Goal: Task Accomplishment & Management: Manage account settings

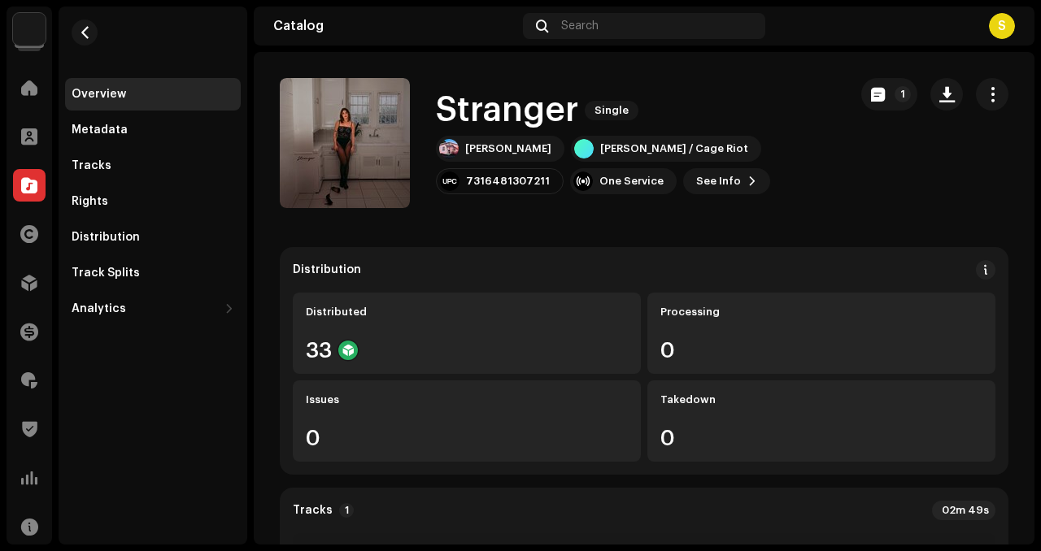
click at [32, 119] on div "Clients" at bounding box center [30, 137] width 46 height 46
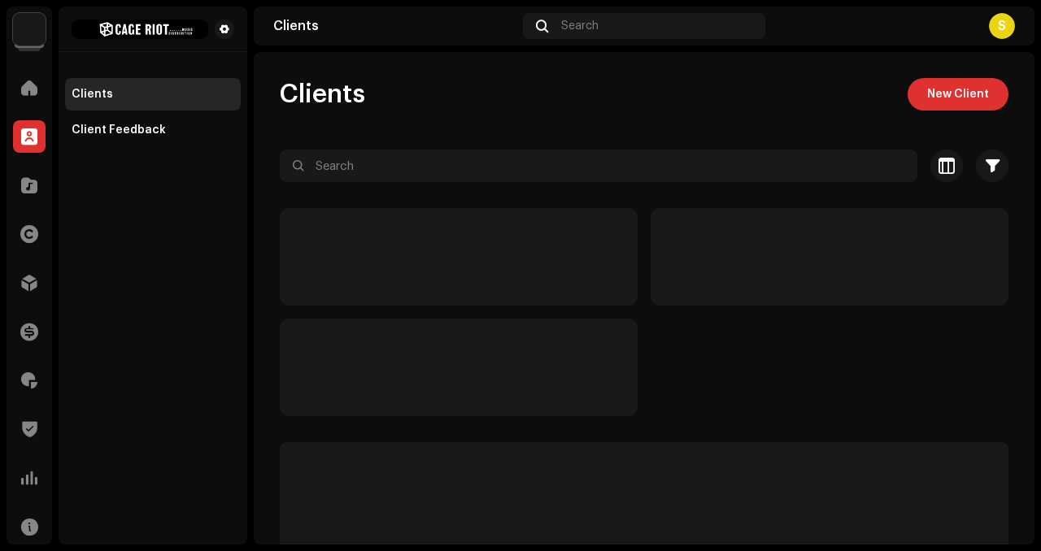
click at [894, 104] on div "Clients New Client" at bounding box center [644, 94] width 729 height 33
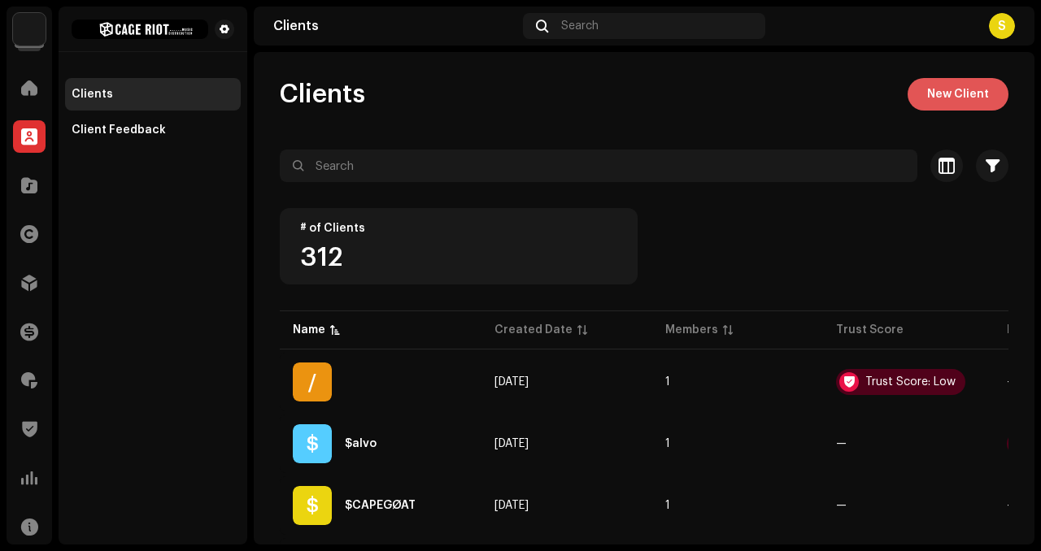
click at [932, 94] on span "New Client" at bounding box center [958, 94] width 62 height 33
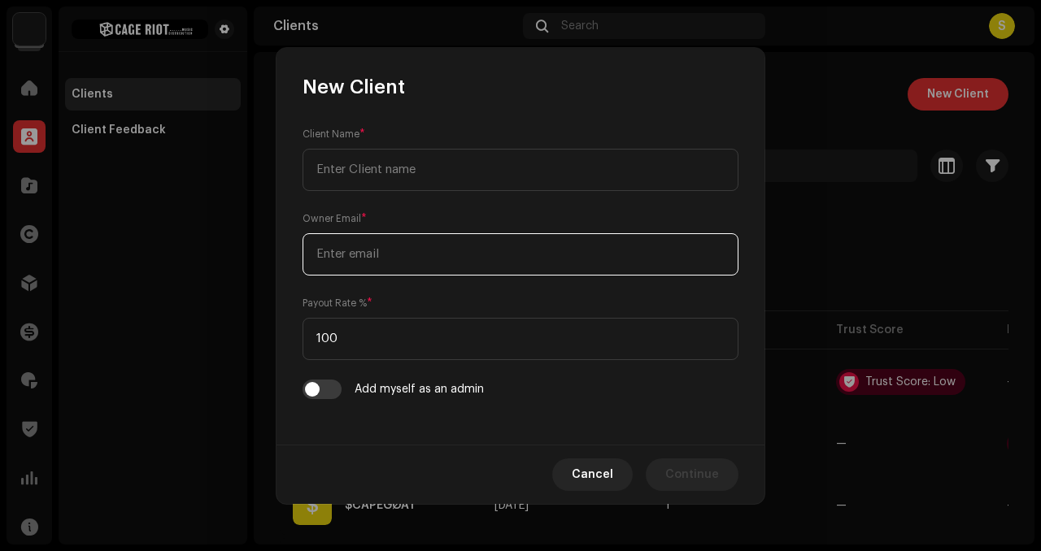
click at [399, 241] on div "Owner Email *" at bounding box center [521, 243] width 436 height 65
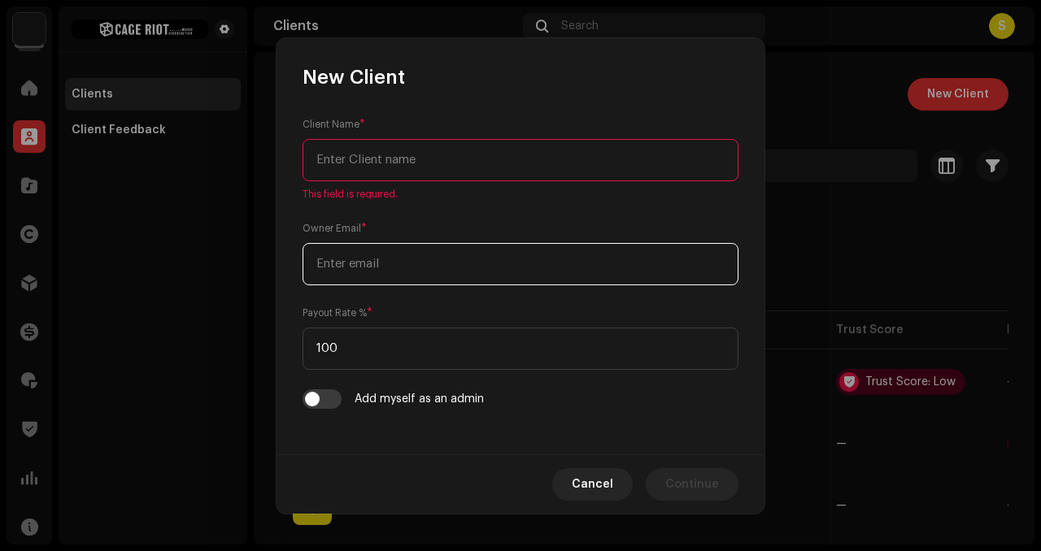
click at [402, 257] on input "email" at bounding box center [521, 264] width 436 height 42
paste input "[EMAIL_ADDRESS][DOMAIN_NAME]"
type input "[EMAIL_ADDRESS][DOMAIN_NAME]"
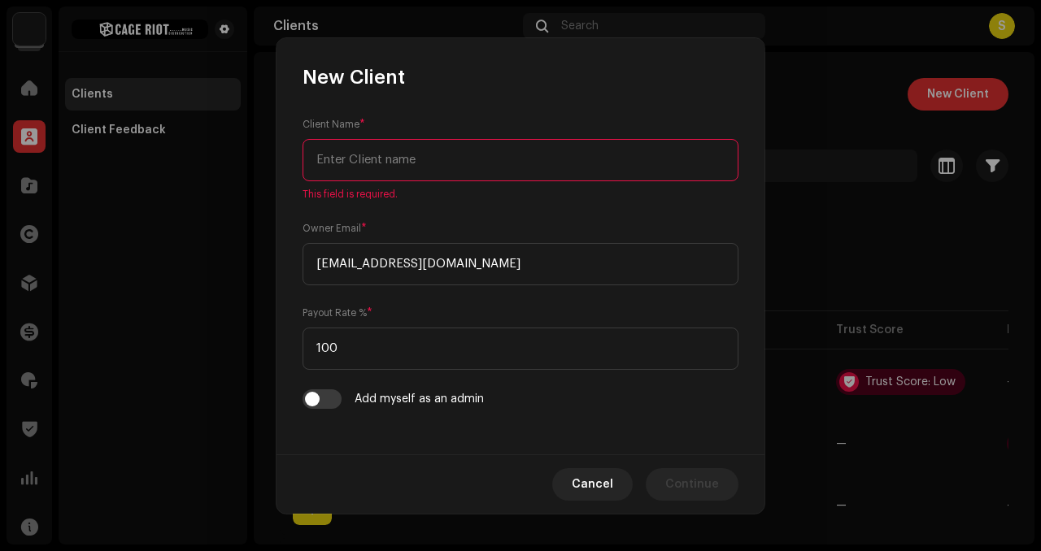
click at [409, 178] on input "text" at bounding box center [521, 160] width 436 height 42
paste input "[PERSON_NAME]"
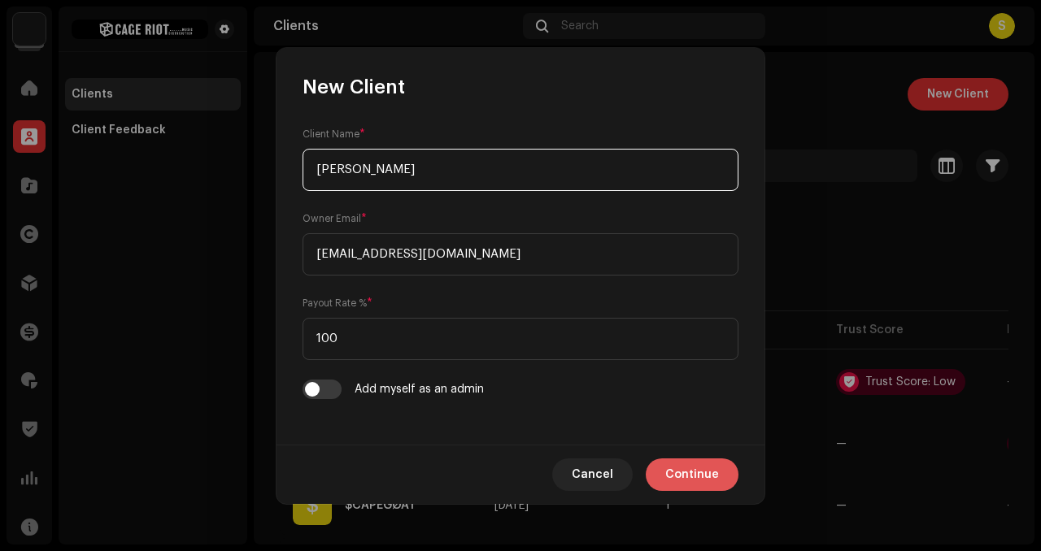
type input "[PERSON_NAME]"
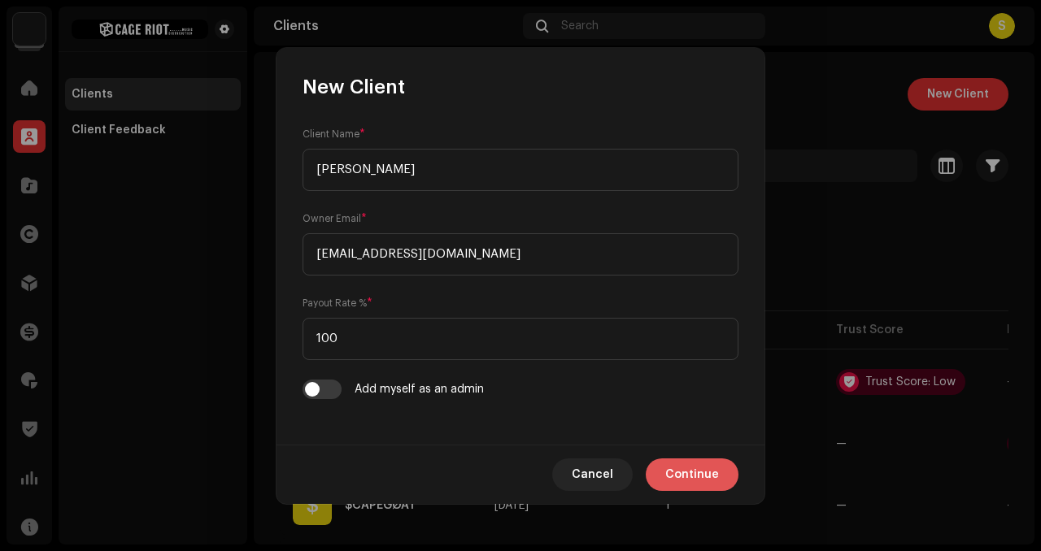
click at [716, 486] on span "Continue" at bounding box center [692, 475] width 54 height 33
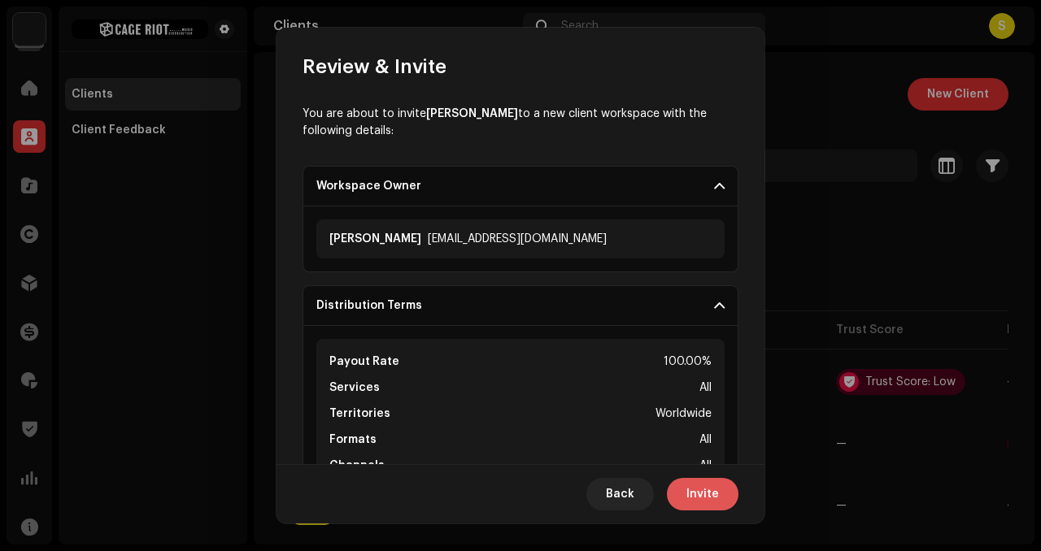
click at [693, 495] on span "Invite" at bounding box center [702, 494] width 33 height 33
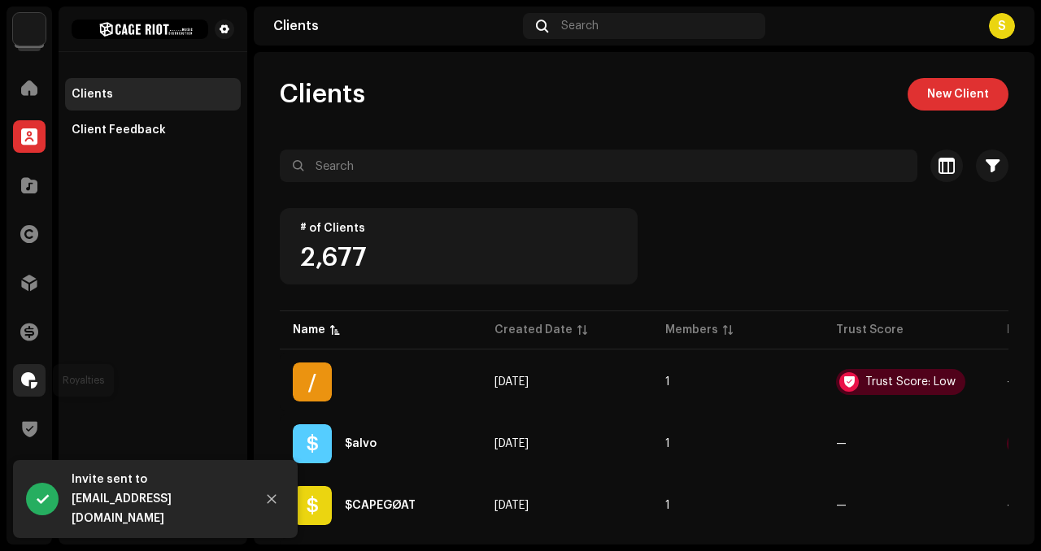
click at [28, 377] on span at bounding box center [29, 380] width 16 height 13
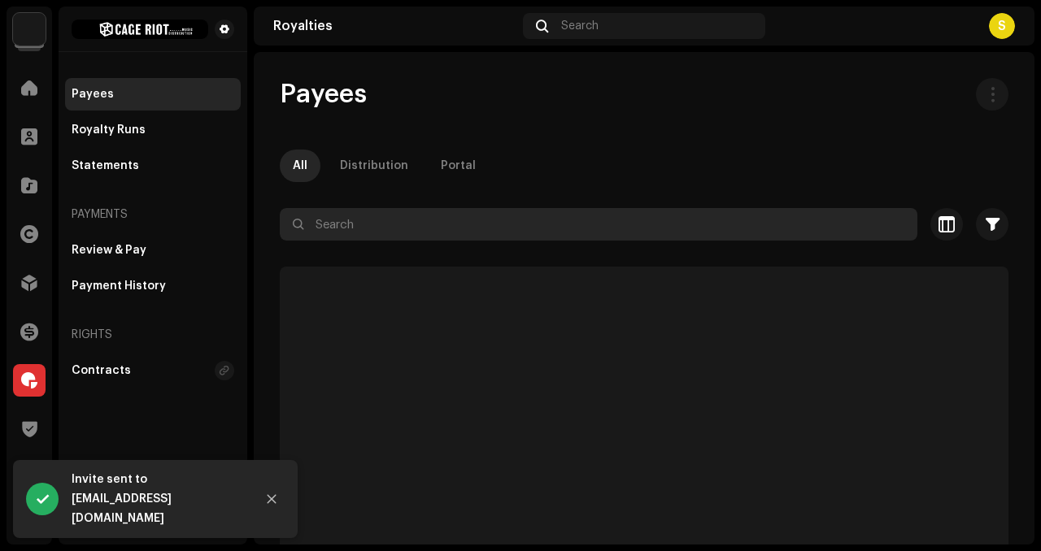
click at [368, 209] on input "text" at bounding box center [599, 224] width 638 height 33
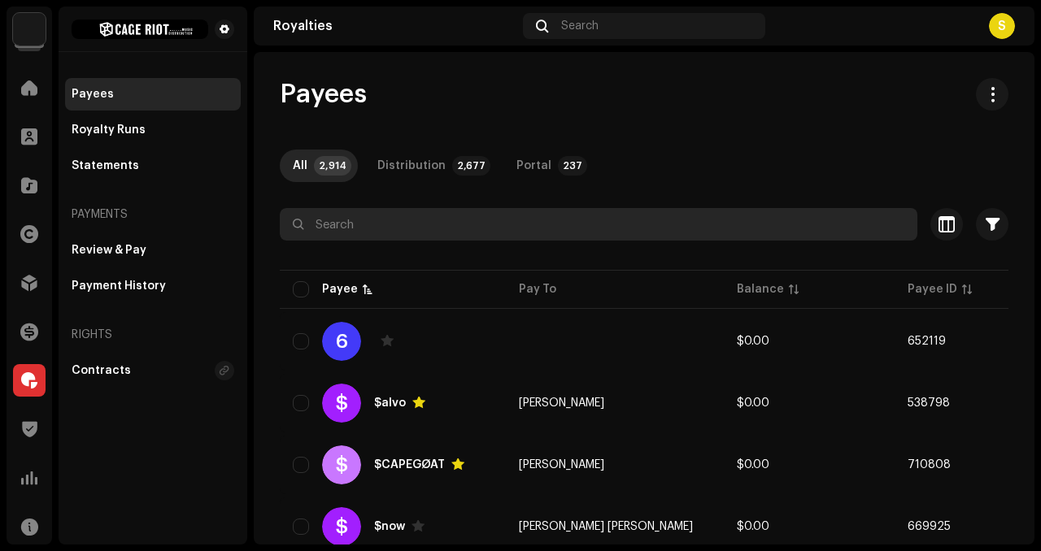
paste input "[EMAIL_ADDRESS][DOMAIN_NAME]"
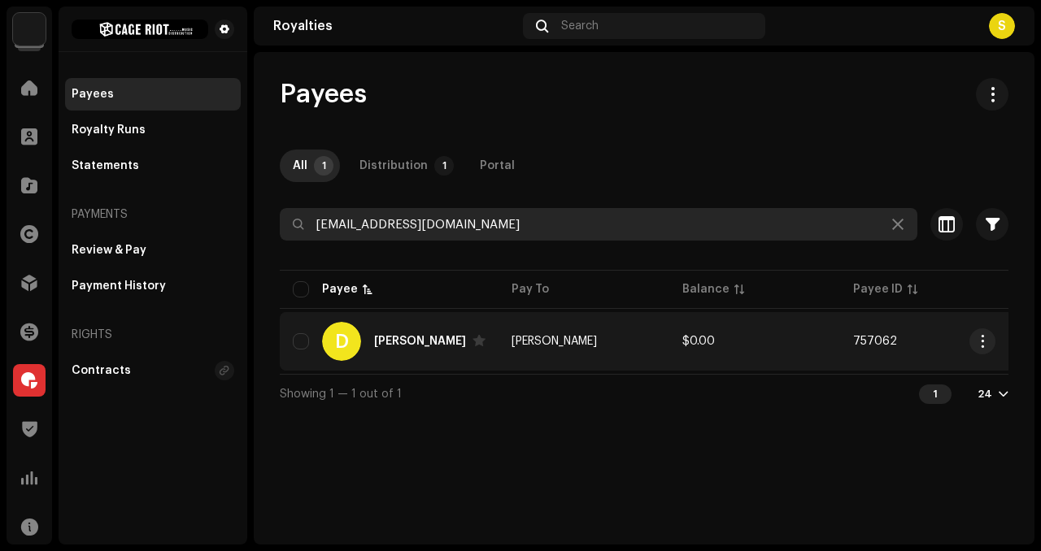
type input "[EMAIL_ADDRESS][DOMAIN_NAME]"
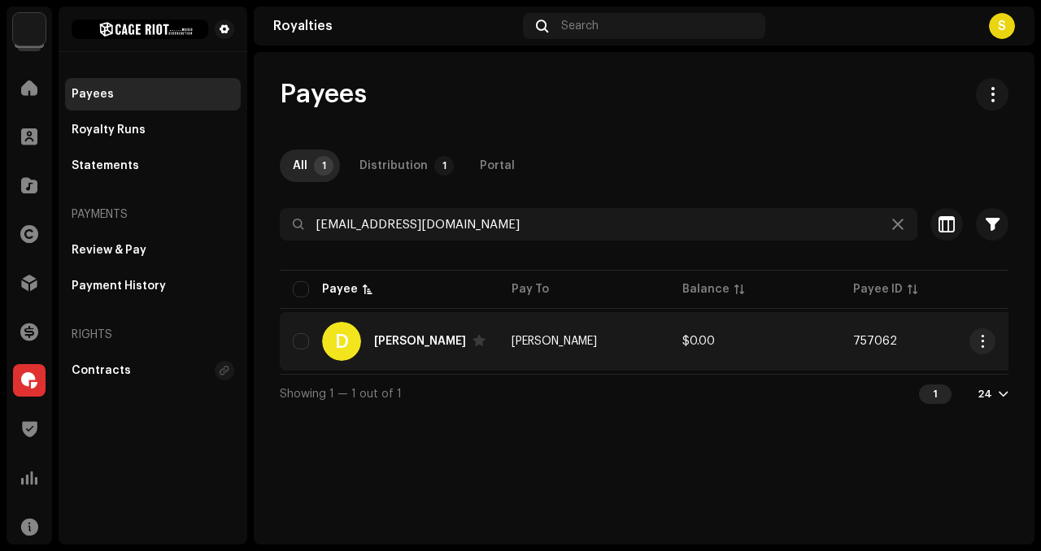
click at [478, 343] on td "D [PERSON_NAME]" at bounding box center [389, 341] width 219 height 59
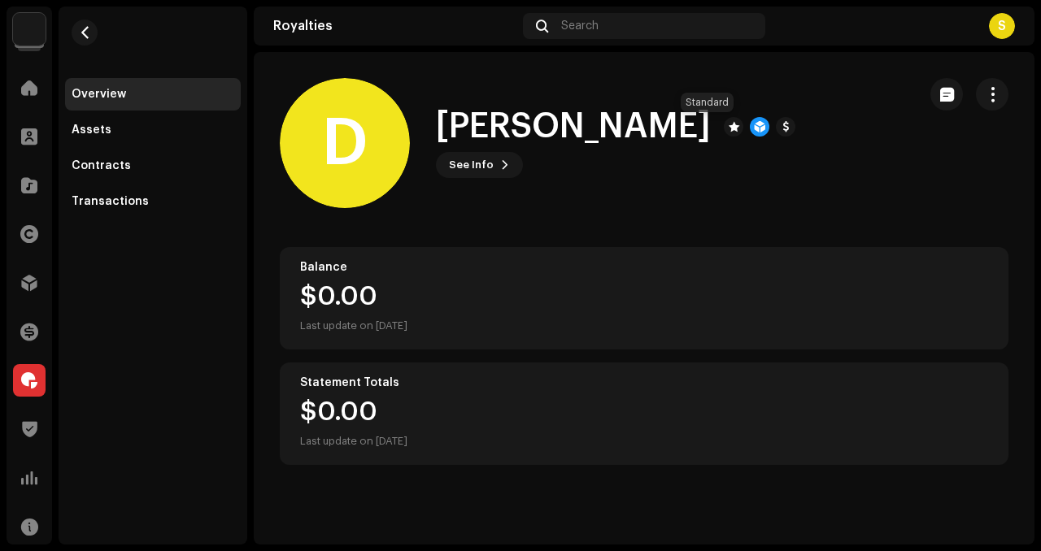
click at [724, 128] on div at bounding box center [734, 127] width 20 height 20
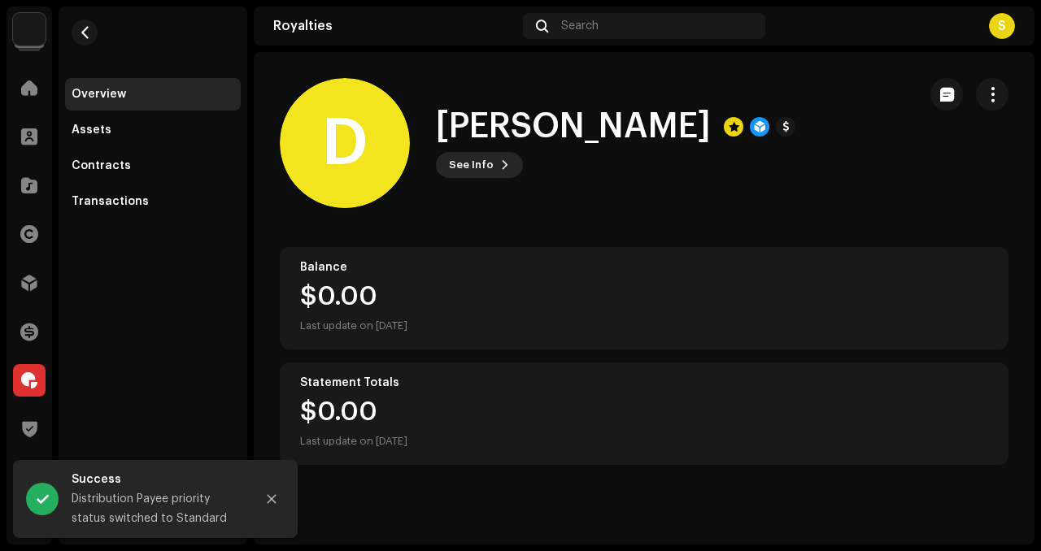
click at [480, 169] on span "See Info" at bounding box center [471, 165] width 45 height 33
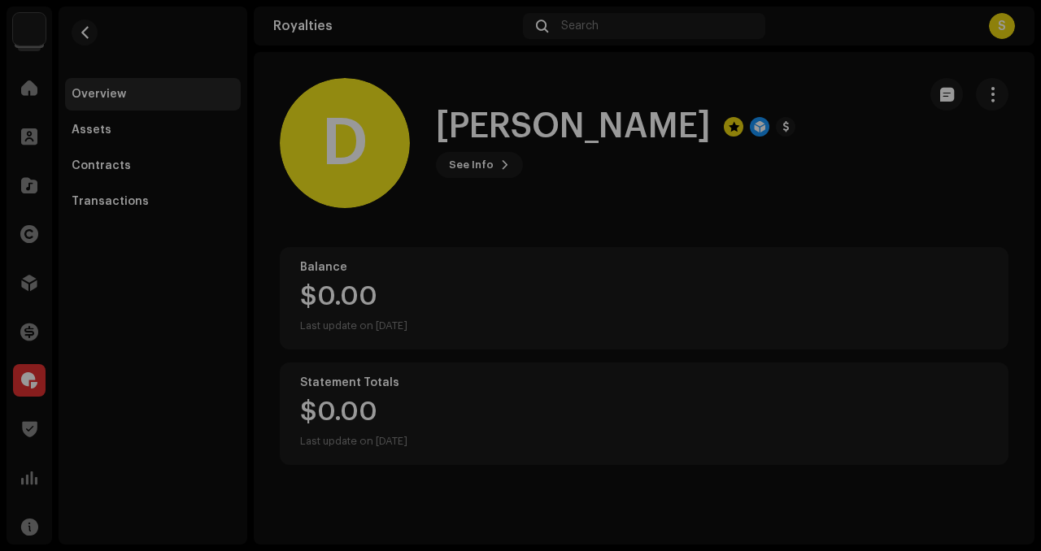
click at [714, 108] on div "D [PERSON_NAME] 757062 Type Distribution Payee Pay To Name [PERSON_NAME] Email …" at bounding box center [520, 275] width 1041 height 551
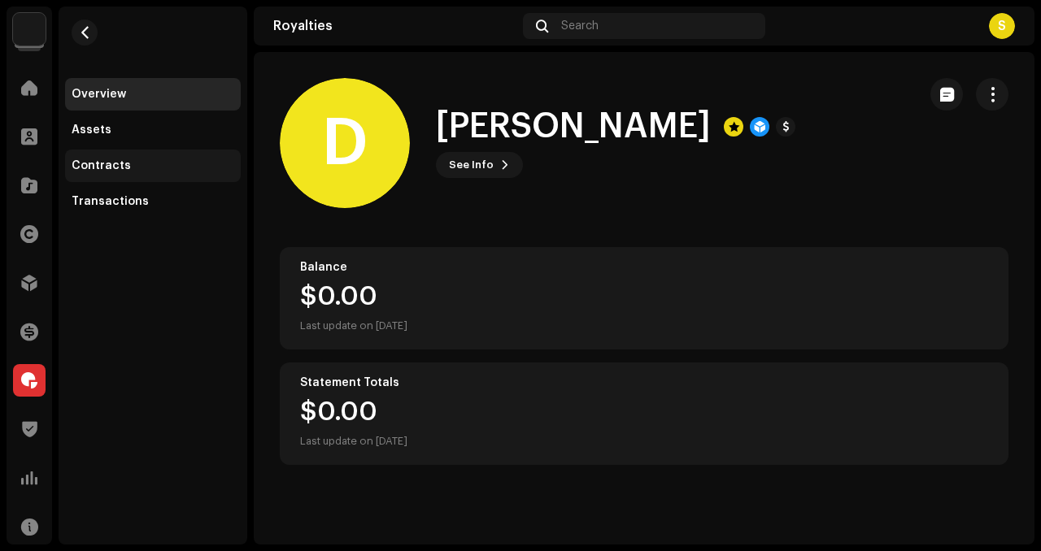
click at [132, 161] on div "Contracts" at bounding box center [153, 165] width 163 height 13
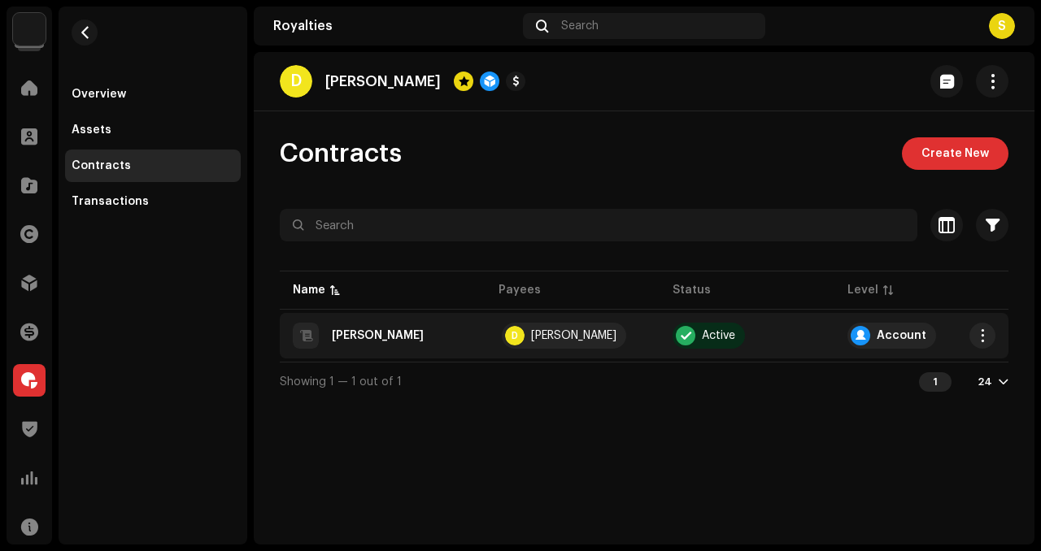
click at [643, 329] on re-a-table-payees "D [PERSON_NAME]" at bounding box center [573, 336] width 148 height 26
click at [642, 328] on re-a-table-payees "D [PERSON_NAME]" at bounding box center [573, 336] width 148 height 26
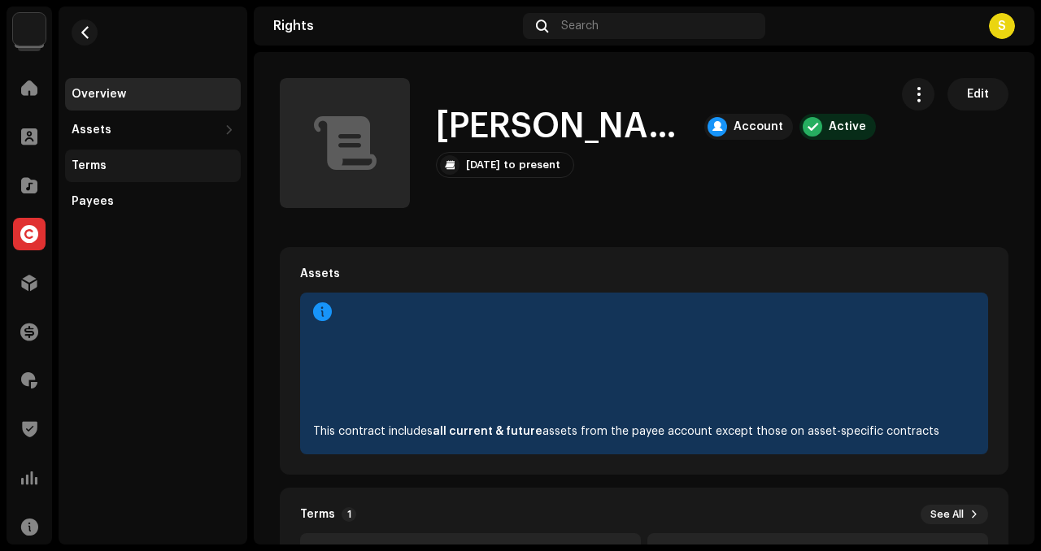
click at [172, 164] on div "Terms" at bounding box center [153, 165] width 163 height 13
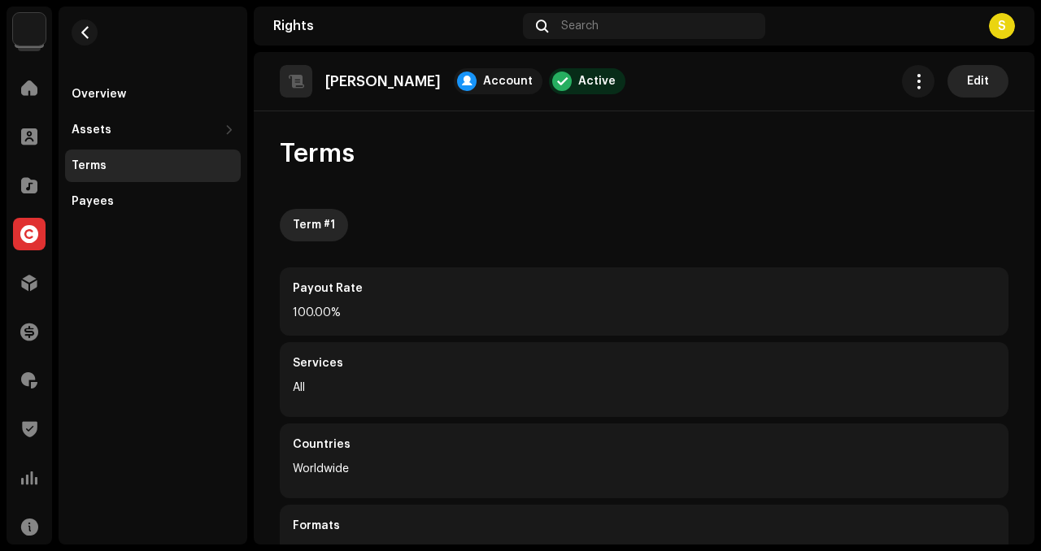
click at [974, 91] on span "Edit" at bounding box center [978, 81] width 22 height 33
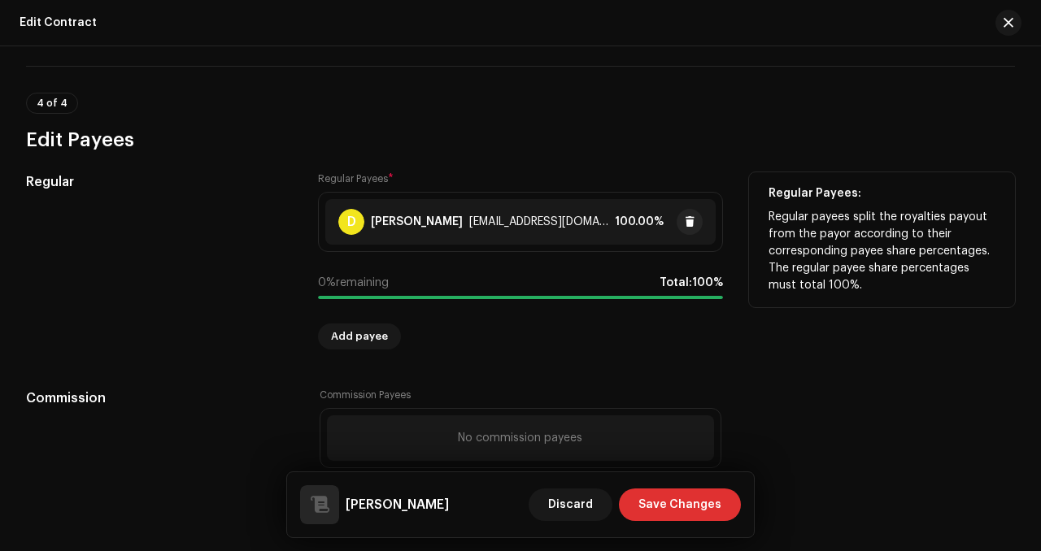
scroll to position [981, 0]
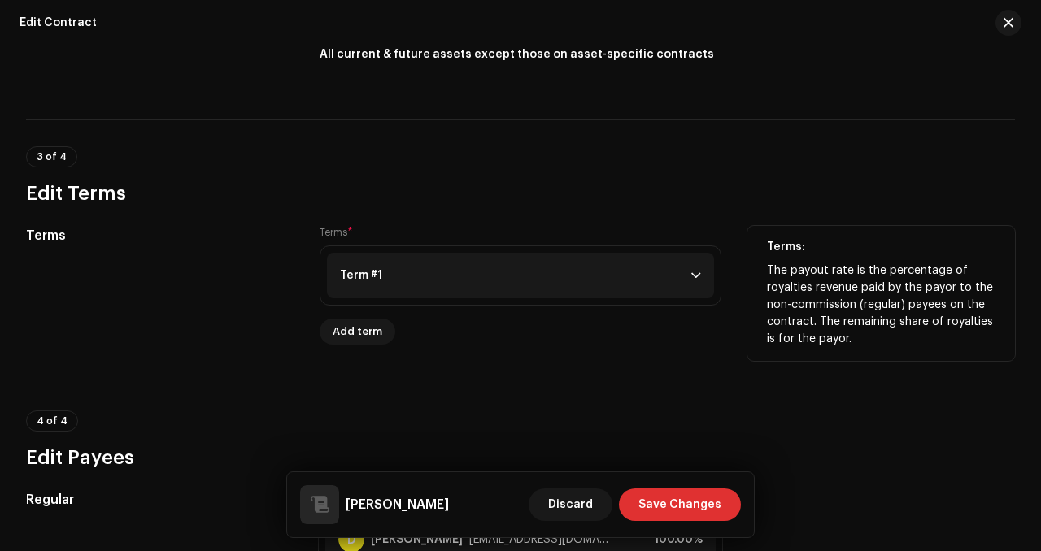
click at [498, 277] on p-accordion-header "Term #1" at bounding box center [520, 276] width 387 height 46
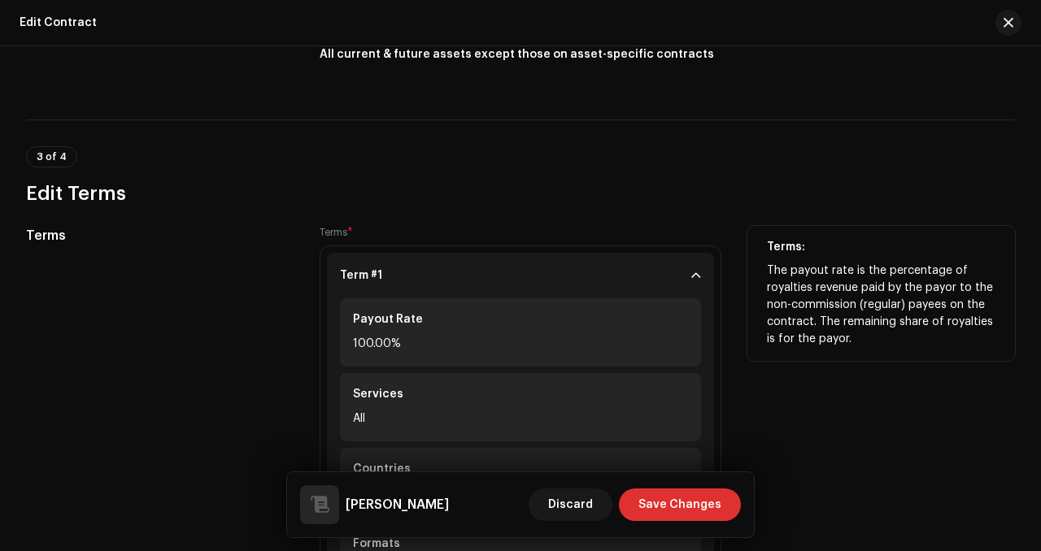
scroll to position [1345, 0]
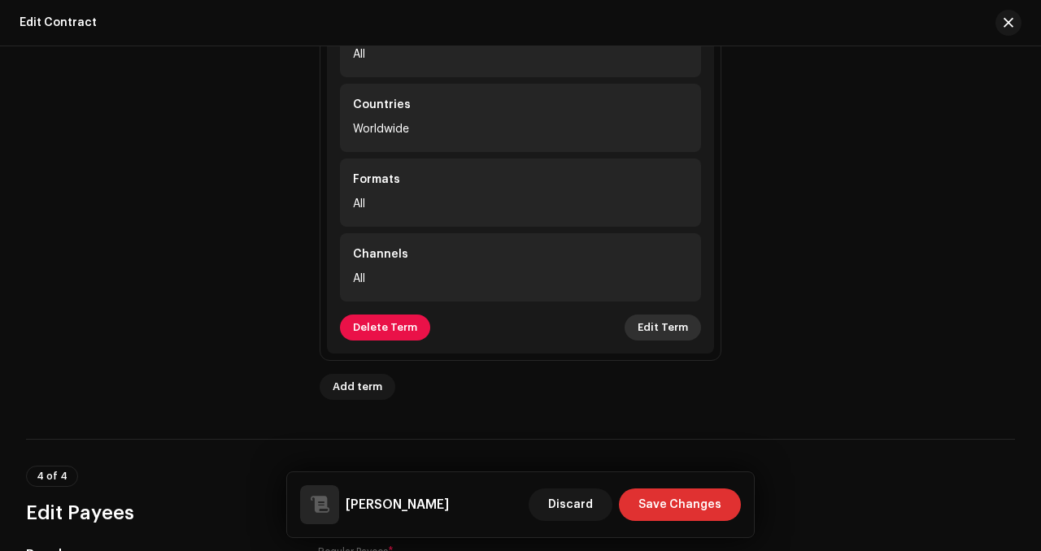
click at [657, 328] on span "Edit Term" at bounding box center [663, 327] width 50 height 33
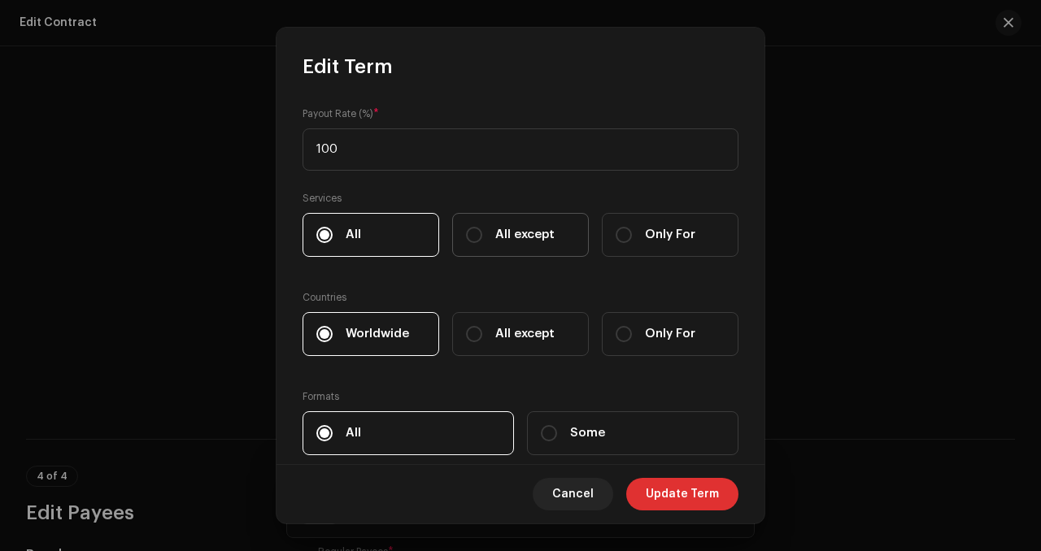
click at [525, 237] on span "All except" at bounding box center [524, 235] width 59 height 18
click at [482, 237] on input "All except" at bounding box center [474, 235] width 16 height 16
radio input "true"
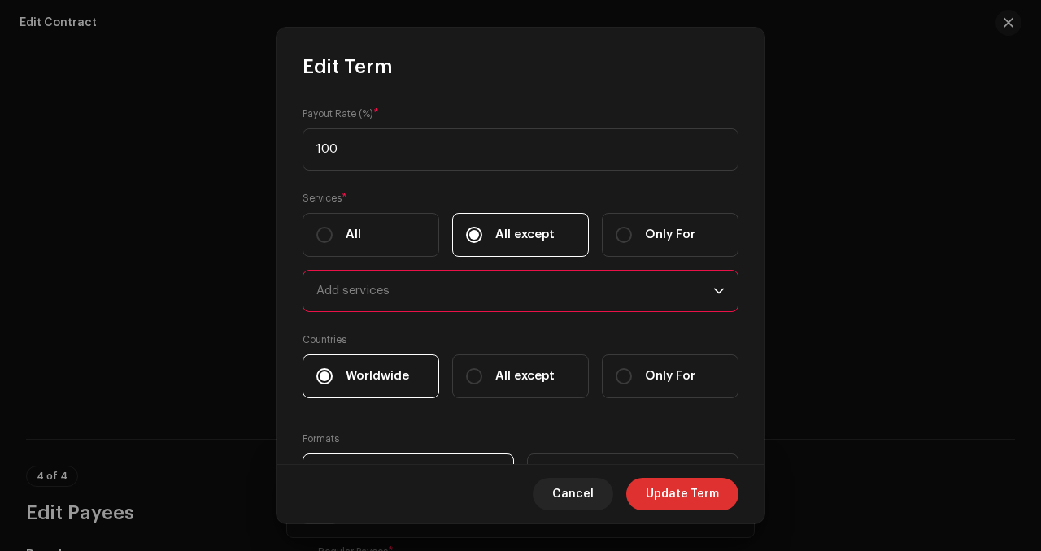
click at [497, 311] on p-multiselect "Add services" at bounding box center [521, 291] width 436 height 42
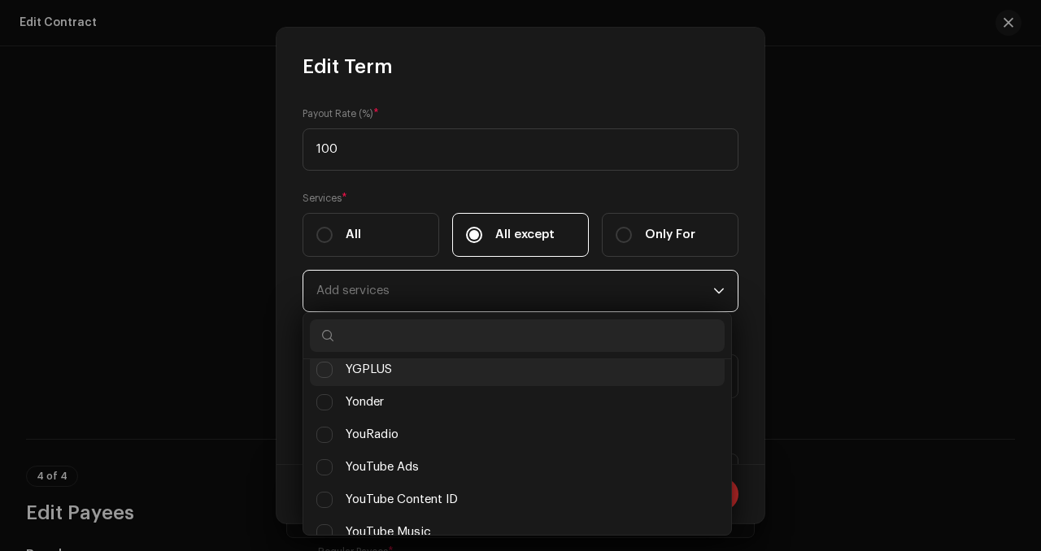
scroll to position [16366, 0]
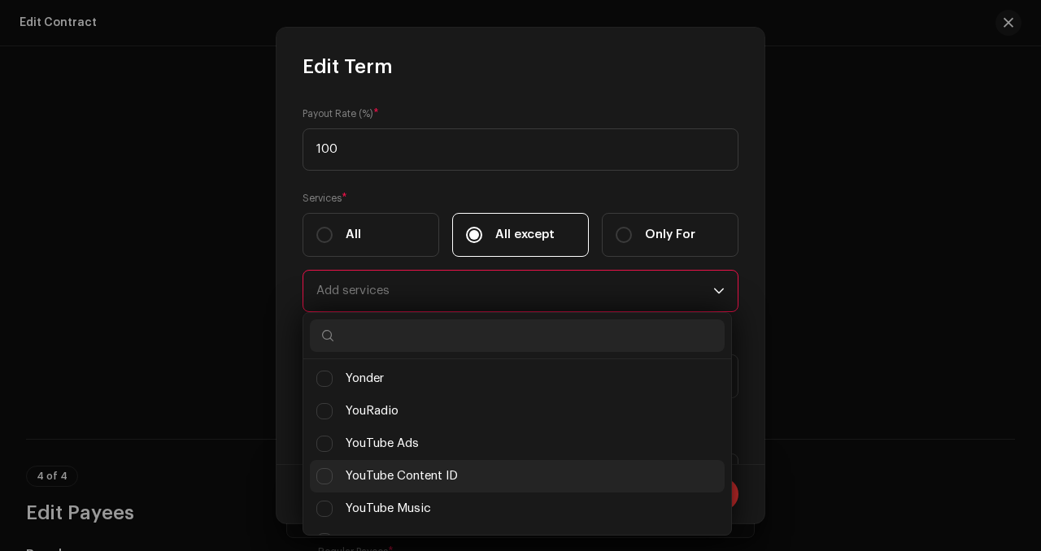
click at [447, 468] on span "YouTube Content ID" at bounding box center [402, 477] width 112 height 18
checkbox input "true"
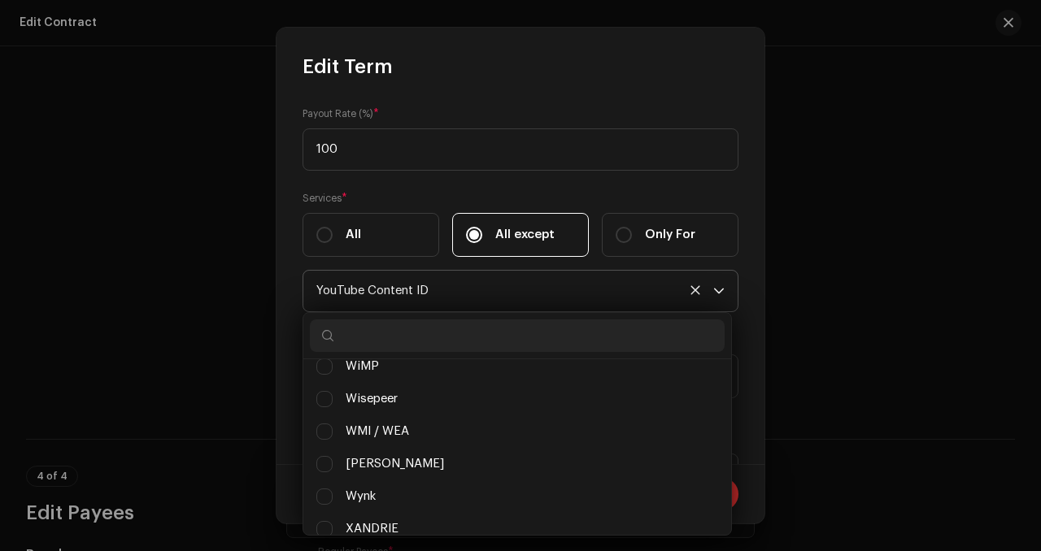
scroll to position [15979, 0]
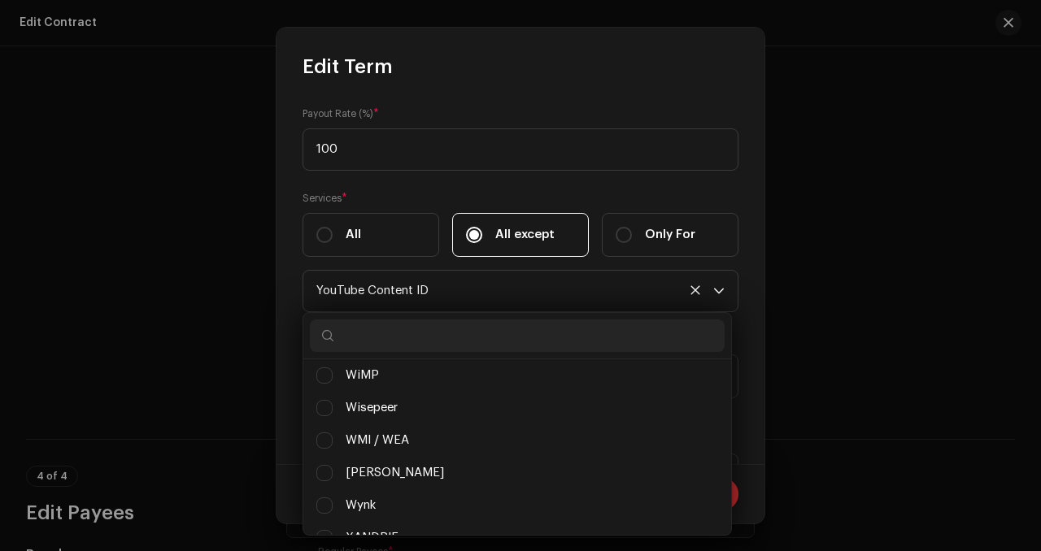
click at [433, 343] on input "text" at bounding box center [517, 336] width 415 height 33
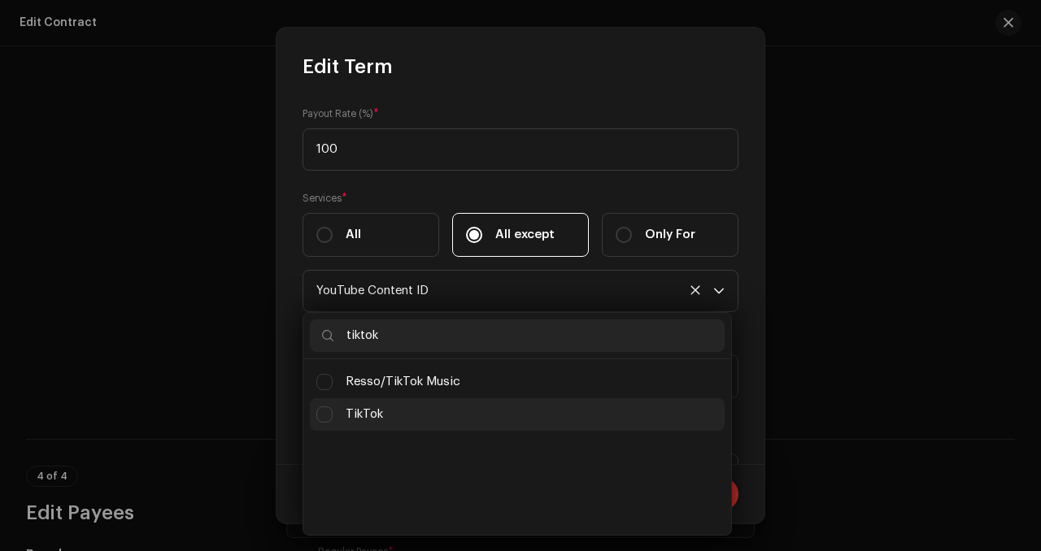
type input "tiktok"
click at [364, 419] on span "TikTok" at bounding box center [364, 415] width 37 height 18
checkbox input "true"
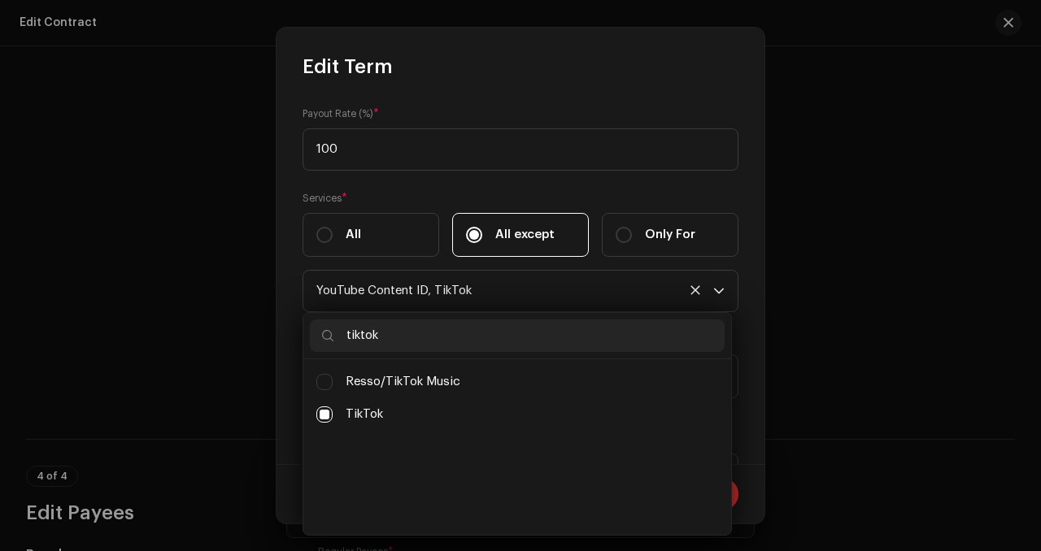
click at [408, 324] on input "tiktok" at bounding box center [517, 336] width 415 height 33
drag, startPoint x: 407, startPoint y: 335, endPoint x: 327, endPoint y: 333, distance: 80.5
click at [327, 333] on p-iconfield "tiktok" at bounding box center [517, 336] width 415 height 33
type input "f"
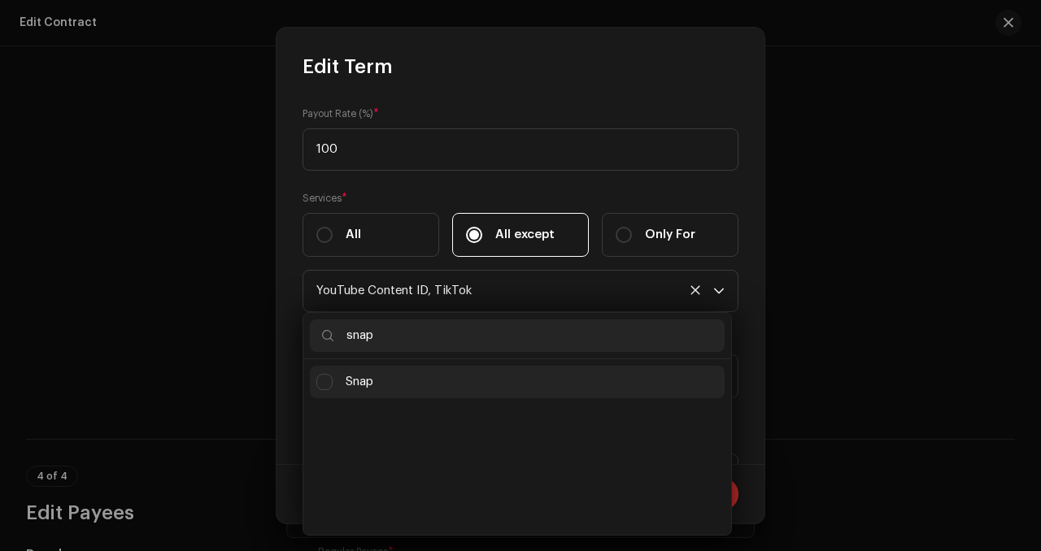
type input "snap"
click at [336, 391] on li "Snap" at bounding box center [517, 382] width 415 height 33
checkbox input "true"
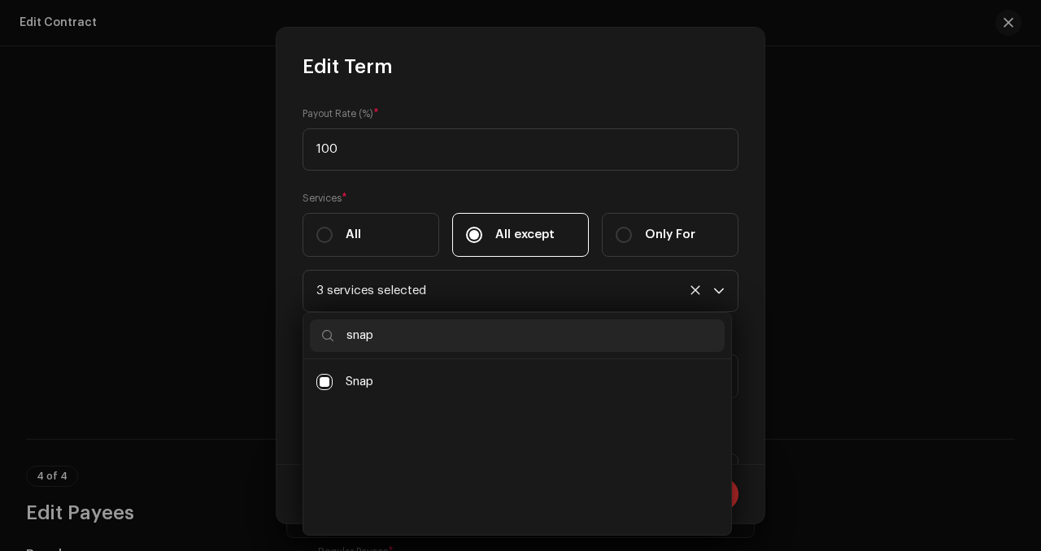
drag, startPoint x: 419, startPoint y: 339, endPoint x: 340, endPoint y: 330, distance: 79.4
click at [340, 330] on input "snap" at bounding box center [517, 336] width 415 height 33
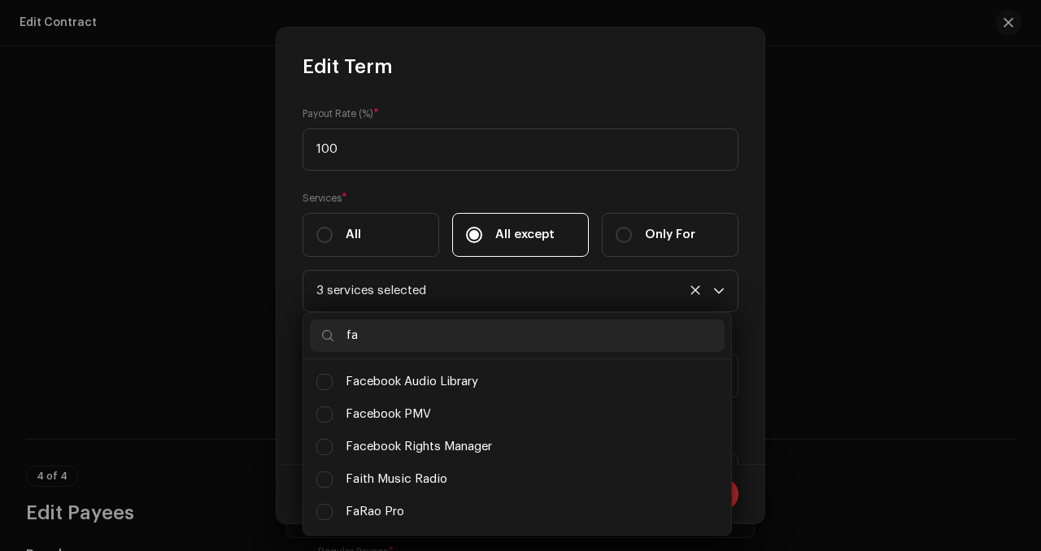
type input "f"
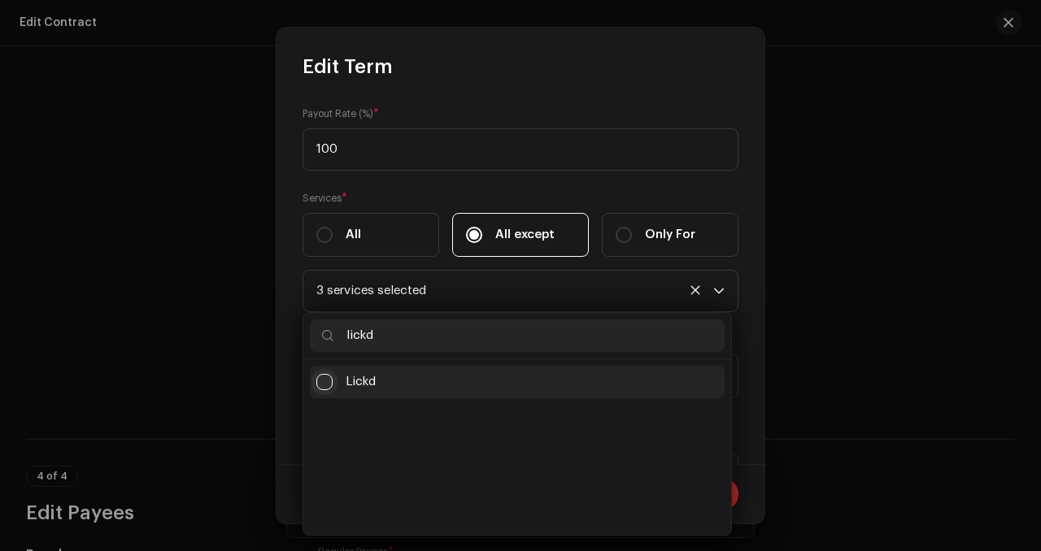
type input "lickd"
click at [330, 383] on input "Lickd" at bounding box center [324, 382] width 16 height 16
checkbox input "false"
drag, startPoint x: 425, startPoint y: 342, endPoint x: 316, endPoint y: 337, distance: 109.1
click at [316, 337] on input "lickd" at bounding box center [517, 336] width 415 height 33
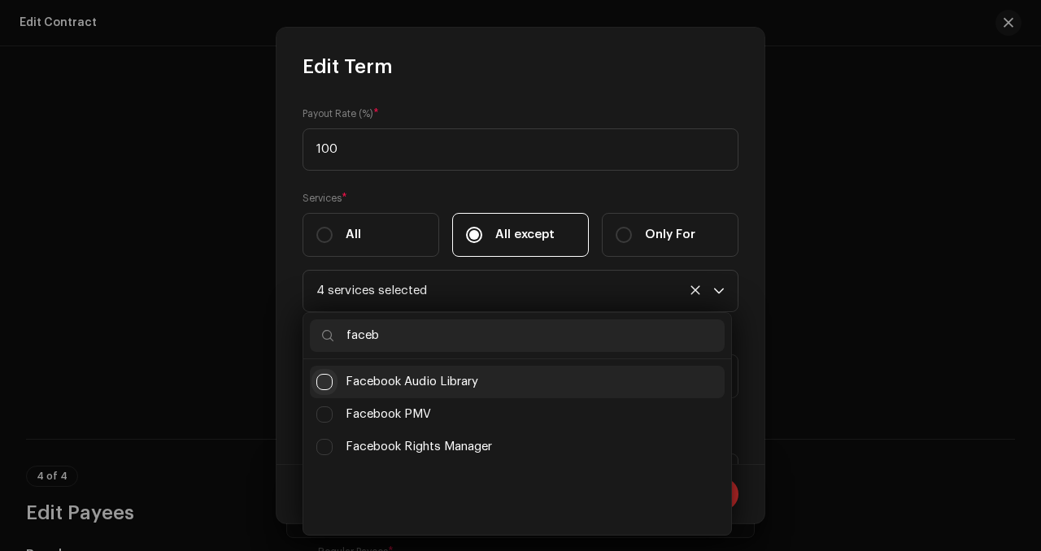
type input "faceb"
click at [325, 375] on input "Facebook Audio Library" at bounding box center [324, 382] width 16 height 16
checkbox input "false"
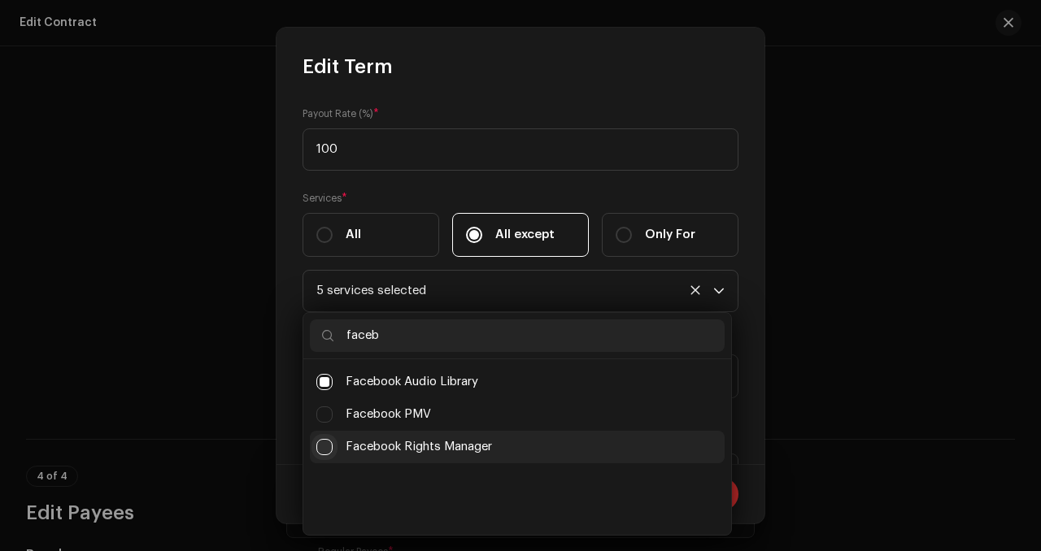
click at [324, 444] on input "Facebook Rights Manager" at bounding box center [324, 447] width 16 height 16
checkbox input "false"
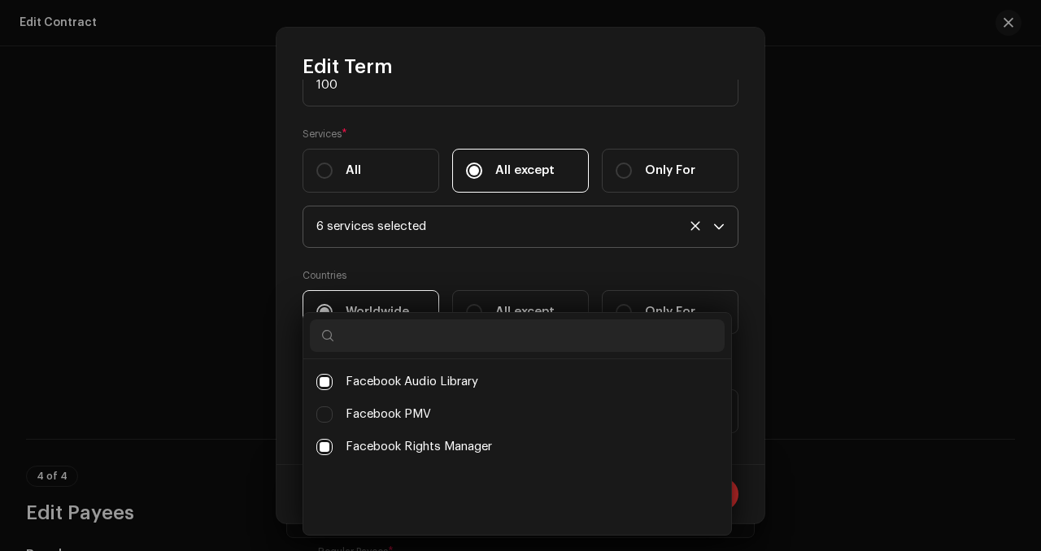
scroll to position [191, 0]
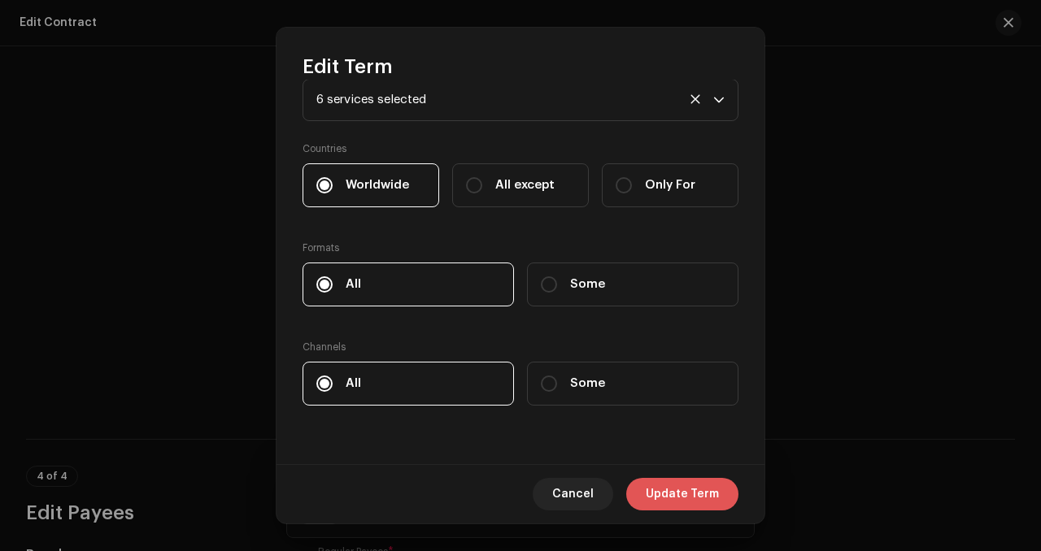
click at [645, 489] on button "Update Term" at bounding box center [682, 494] width 112 height 33
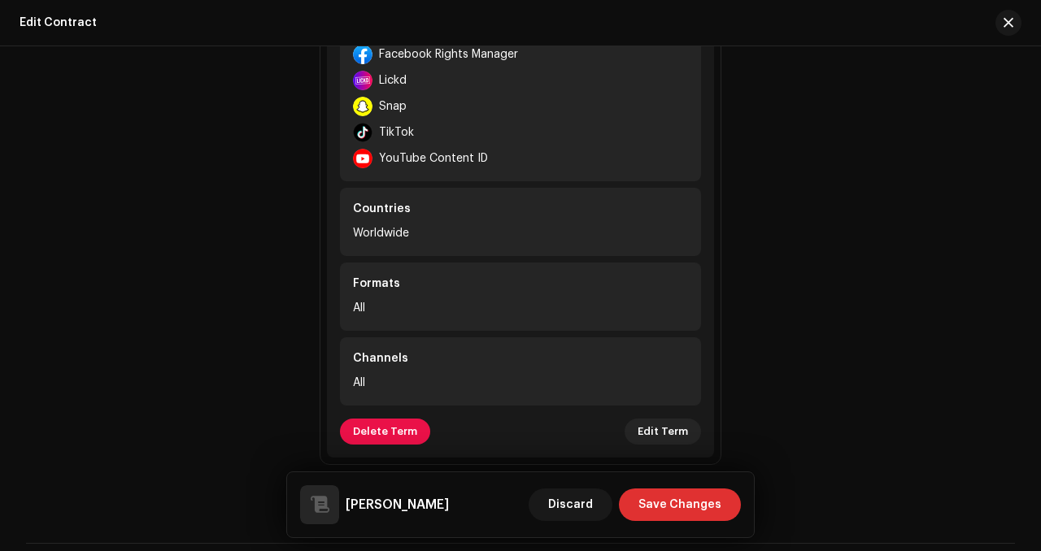
scroll to position [1431, 0]
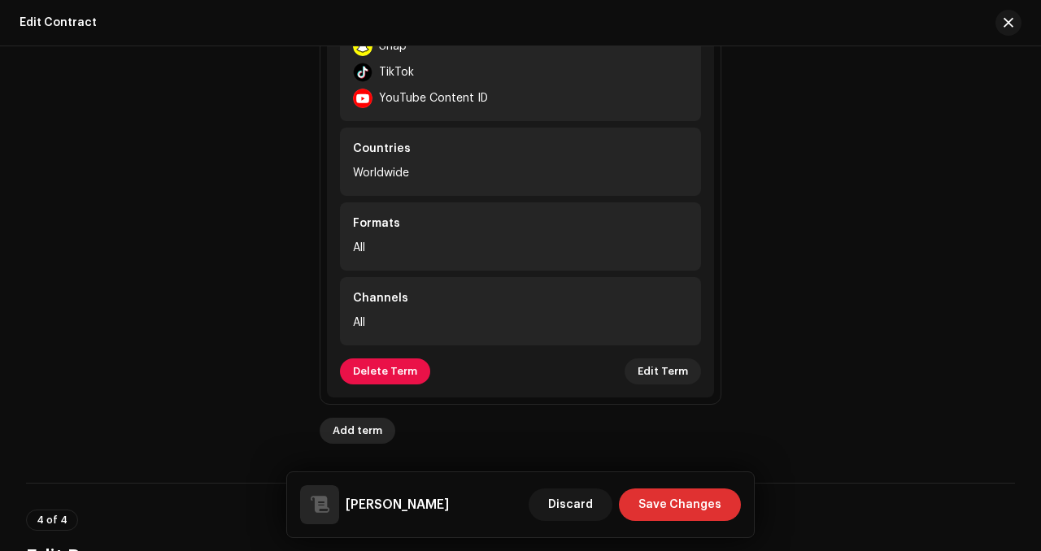
click at [368, 433] on span "Add term" at bounding box center [358, 431] width 50 height 33
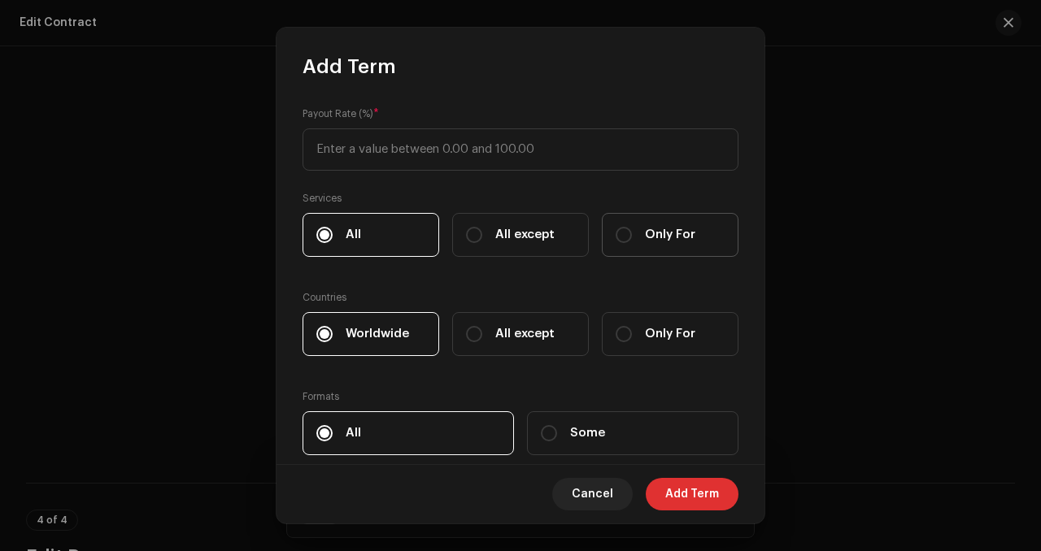
click at [634, 237] on label "Only For" at bounding box center [670, 235] width 137 height 44
click at [632, 237] on input "Only For" at bounding box center [624, 235] width 16 height 16
radio input "true"
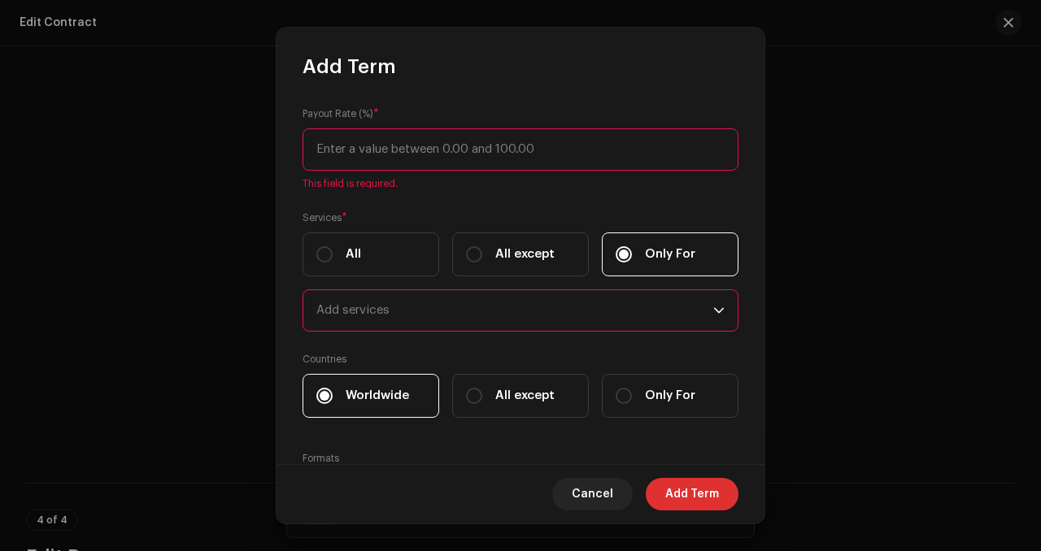
click at [453, 150] on input at bounding box center [521, 149] width 436 height 42
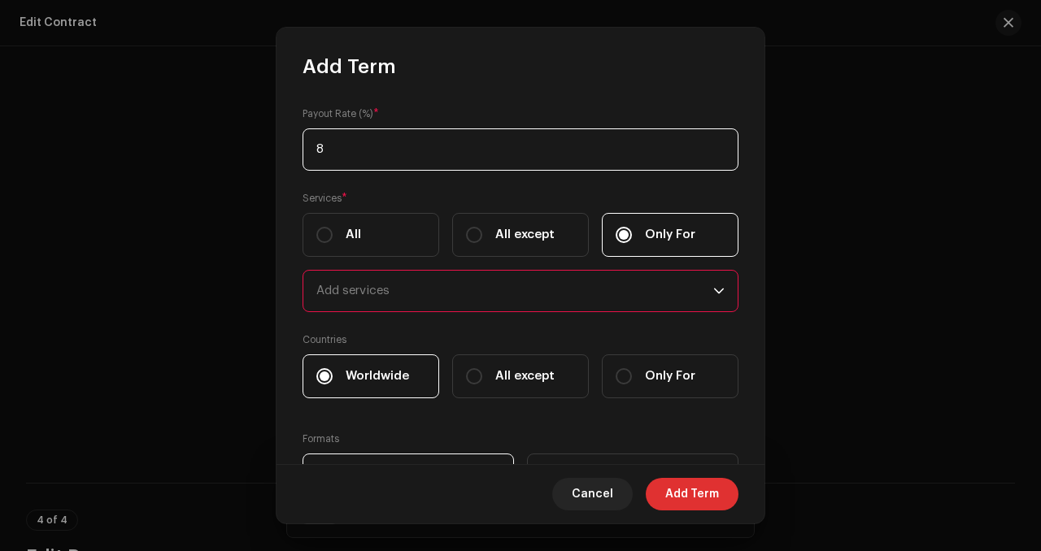
type input "85"
click at [412, 305] on div "Add services" at bounding box center [514, 291] width 397 height 41
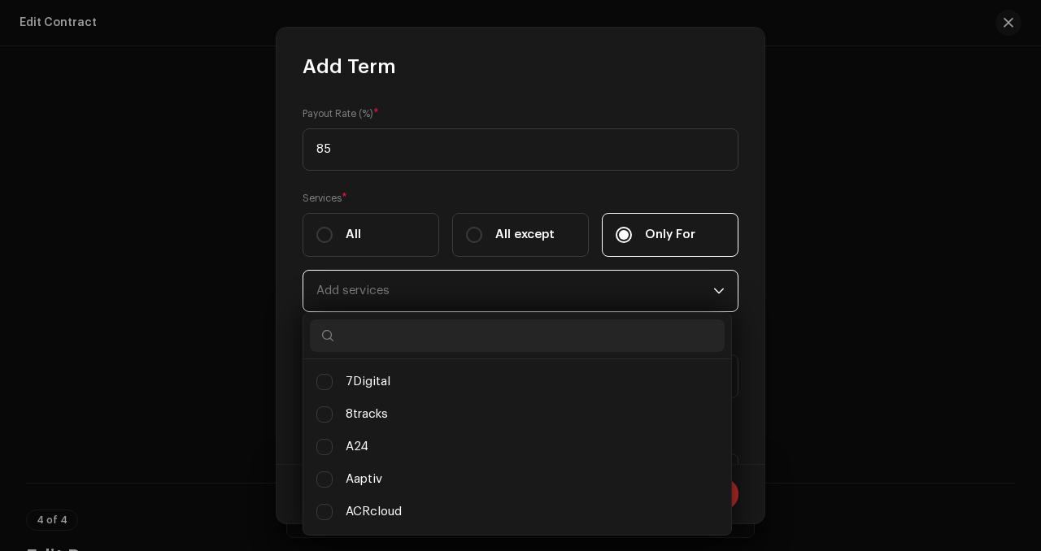
click at [434, 339] on input "text" at bounding box center [517, 336] width 415 height 33
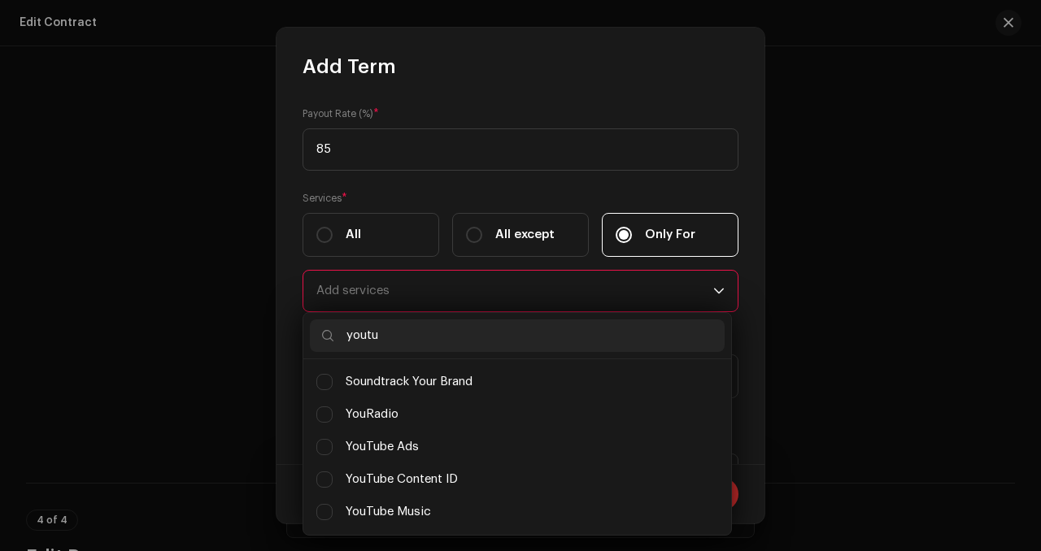
scroll to position [0, 0]
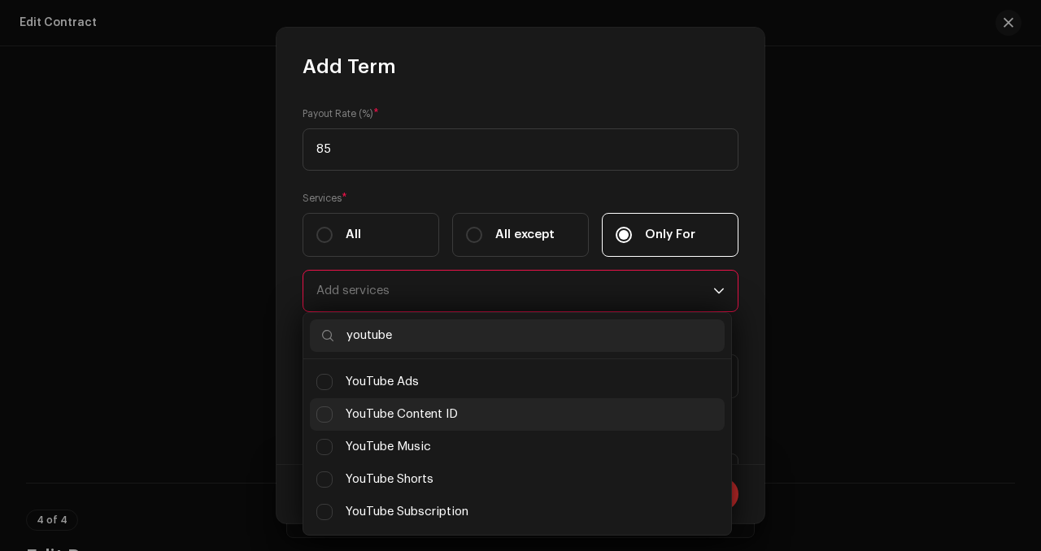
type input "youtube"
click at [446, 415] on span "YouTube Content ID" at bounding box center [402, 415] width 112 height 18
checkbox input "true"
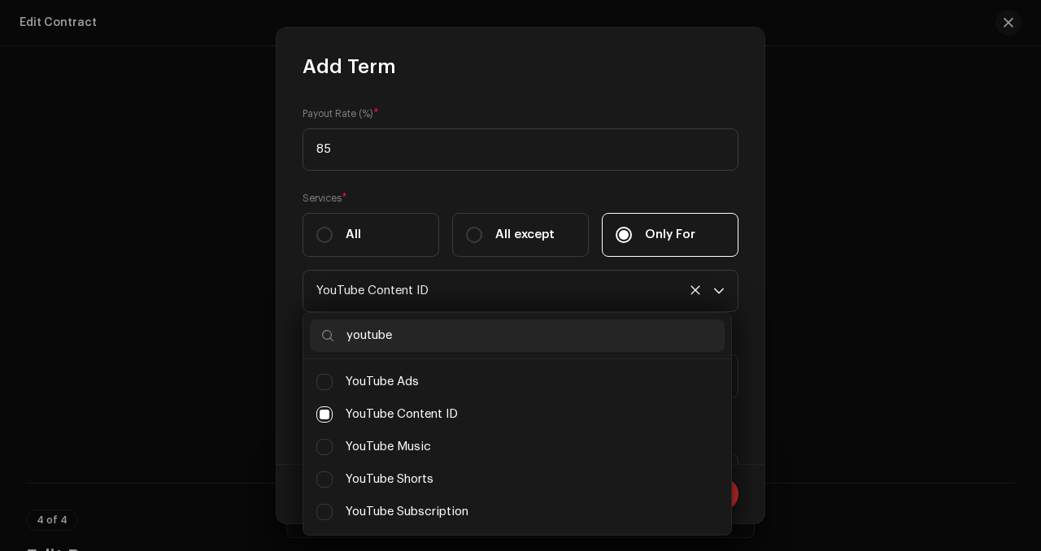
drag, startPoint x: 451, startPoint y: 346, endPoint x: 265, endPoint y: 308, distance: 189.2
click at [265, 308] on body "Cage Riot Home Clients Catalog Rights Distribution Finance Royalties Trust & Sa…" at bounding box center [520, 275] width 1041 height 551
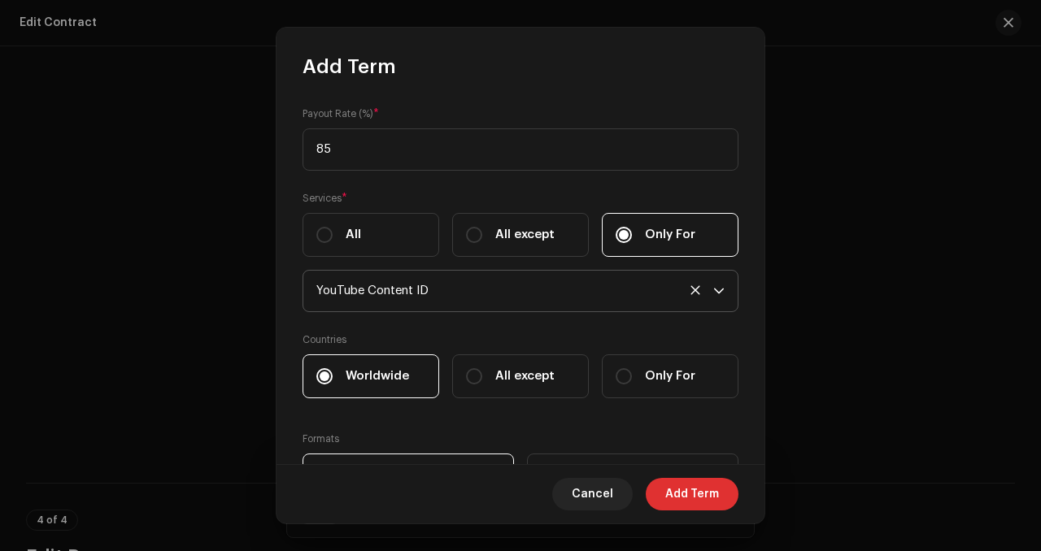
click at [453, 290] on div "YouTube Content ID" at bounding box center [514, 291] width 397 height 41
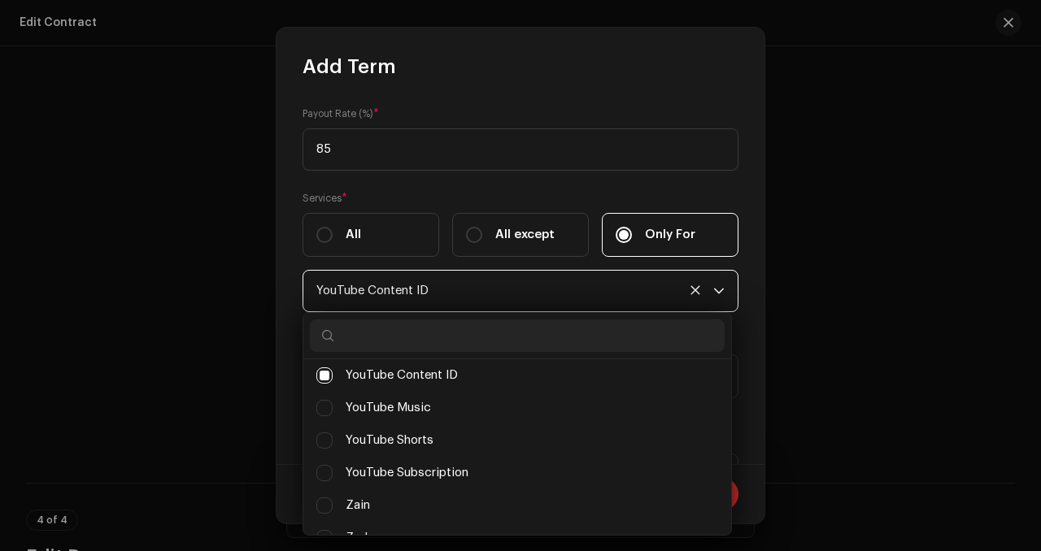
click at [431, 345] on input "text" at bounding box center [517, 336] width 415 height 33
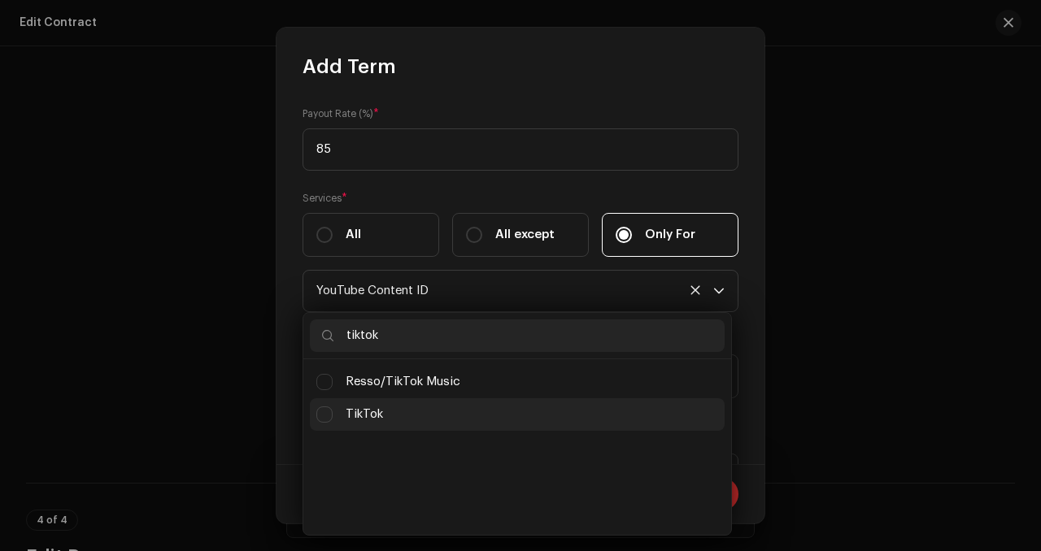
type input "tiktok"
click at [361, 417] on span "TikTok" at bounding box center [364, 415] width 37 height 18
checkbox input "true"
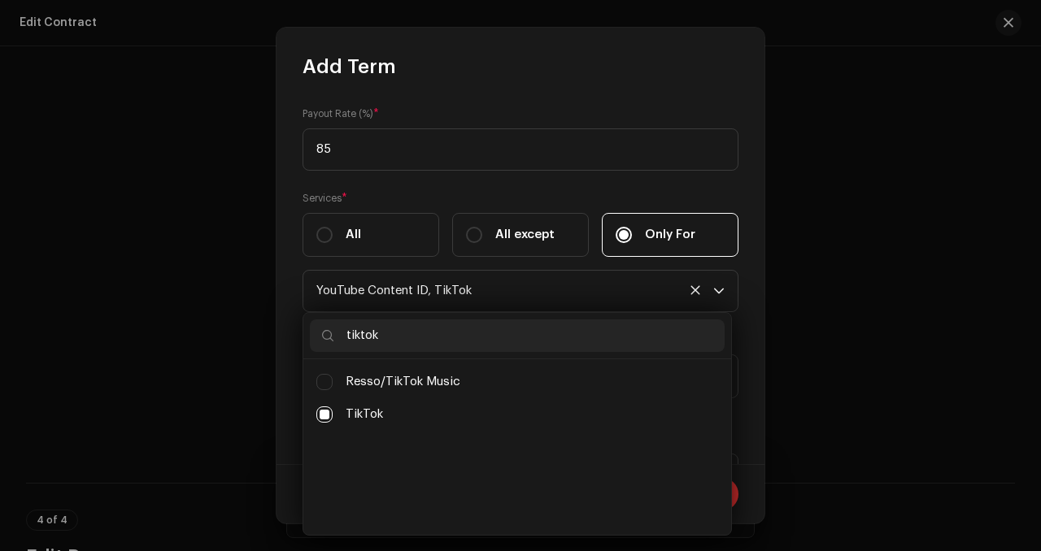
drag, startPoint x: 387, startPoint y: 339, endPoint x: 307, endPoint y: 334, distance: 79.9
click at [307, 334] on div "tiktok" at bounding box center [517, 336] width 428 height 46
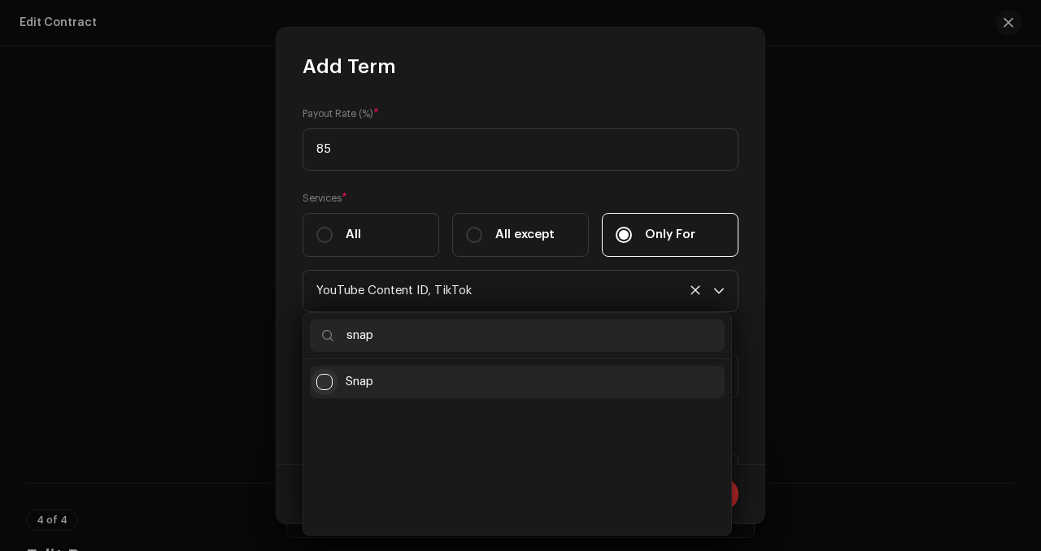
type input "snap"
click at [317, 379] on input "Snap" at bounding box center [324, 382] width 16 height 16
checkbox input "false"
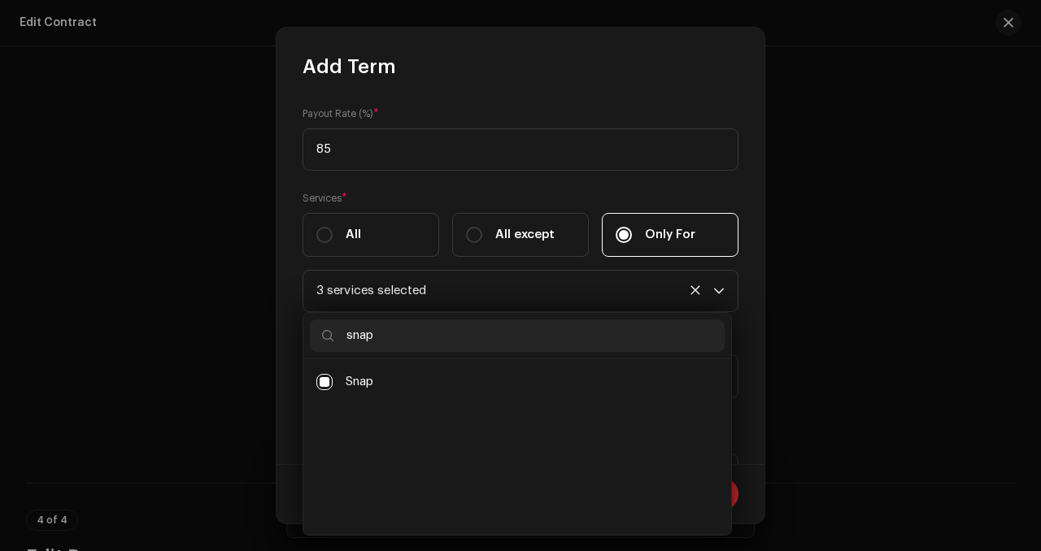
drag, startPoint x: 476, startPoint y: 327, endPoint x: 401, endPoint y: 350, distance: 78.2
click at [401, 350] on input "snap" at bounding box center [517, 336] width 415 height 33
drag, startPoint x: 399, startPoint y: 338, endPoint x: 307, endPoint y: 334, distance: 91.1
click at [307, 334] on div "licked" at bounding box center [517, 336] width 428 height 46
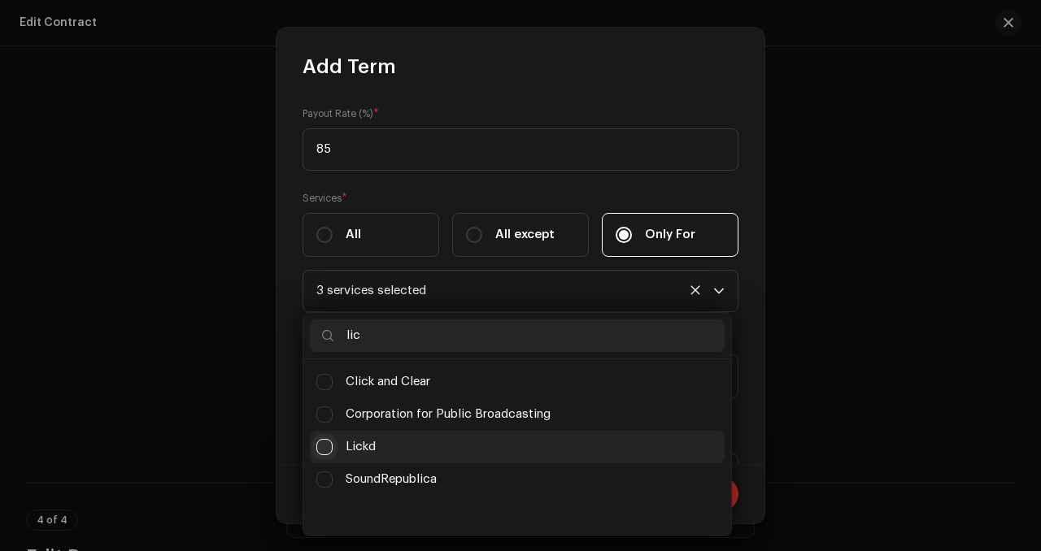
type input "lic"
click at [330, 442] on input "Lickd" at bounding box center [324, 447] width 16 height 16
checkbox input "false"
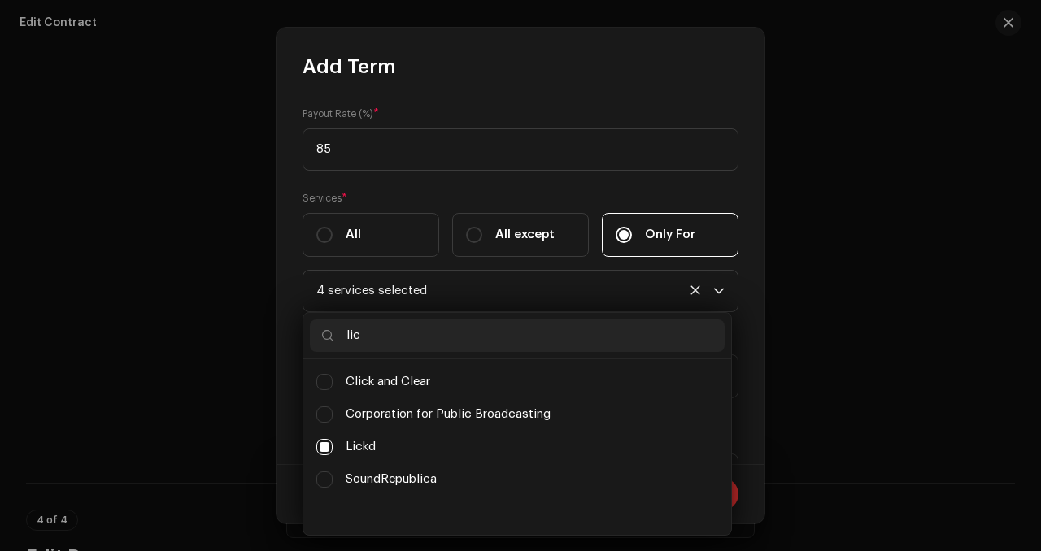
click at [400, 334] on input "lic" at bounding box center [517, 336] width 415 height 33
drag, startPoint x: 400, startPoint y: 334, endPoint x: 322, endPoint y: 320, distance: 79.3
click at [322, 320] on input "lic" at bounding box center [517, 336] width 415 height 33
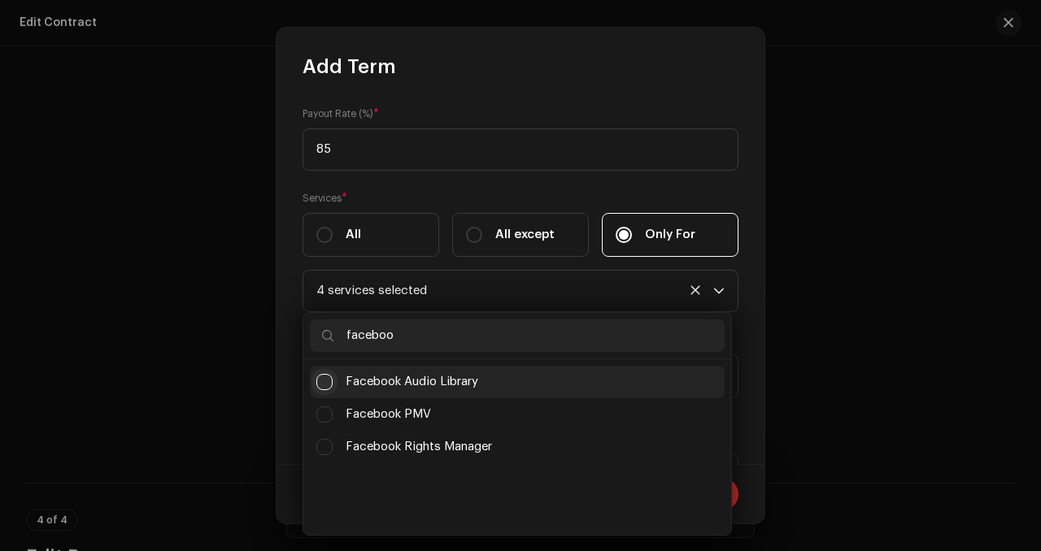
type input "faceboo"
click at [324, 386] on input "Facebook Audio Library" at bounding box center [324, 382] width 16 height 16
checkbox input "false"
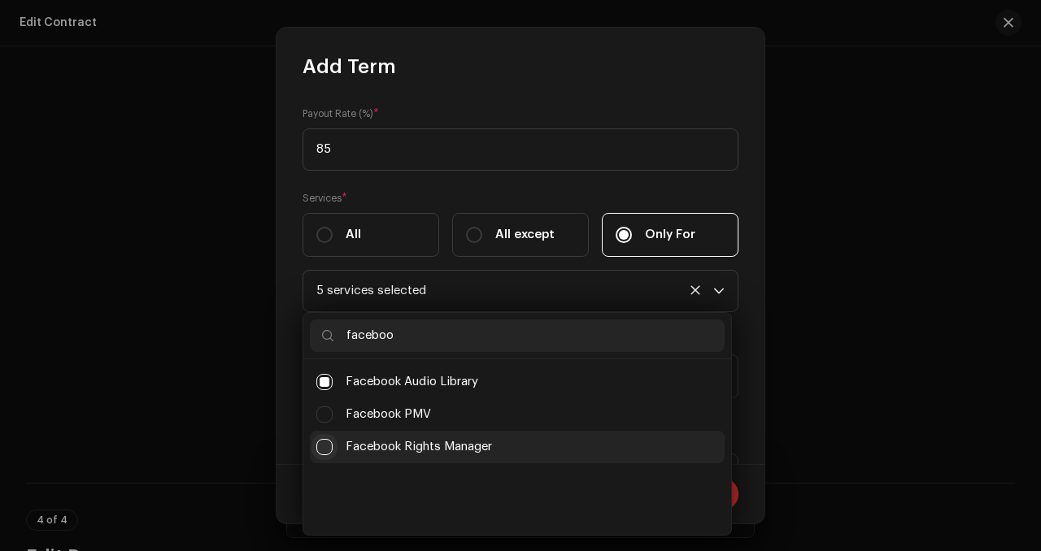
click at [326, 441] on input "Facebook Rights Manager" at bounding box center [324, 447] width 16 height 16
checkbox input "false"
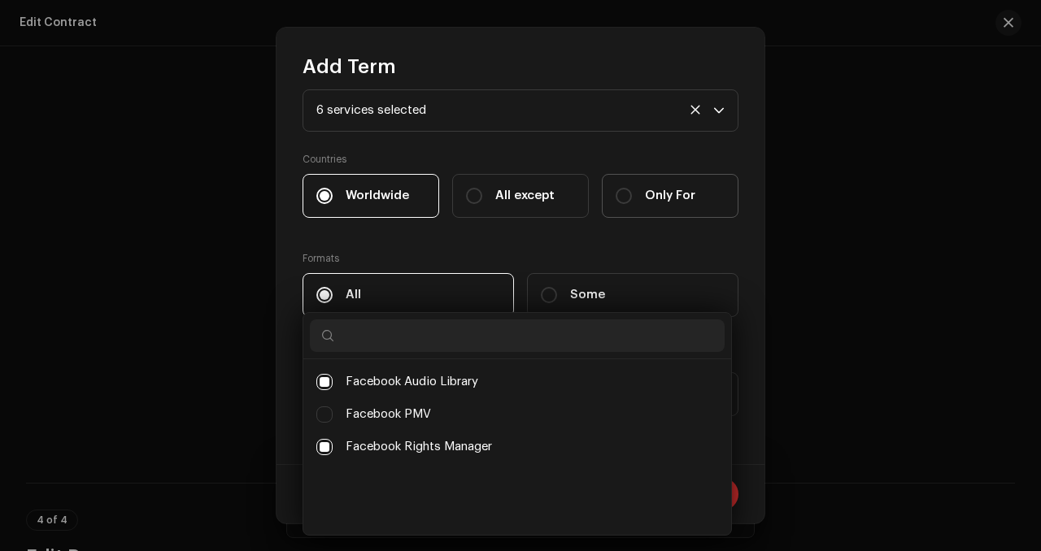
scroll to position [191, 0]
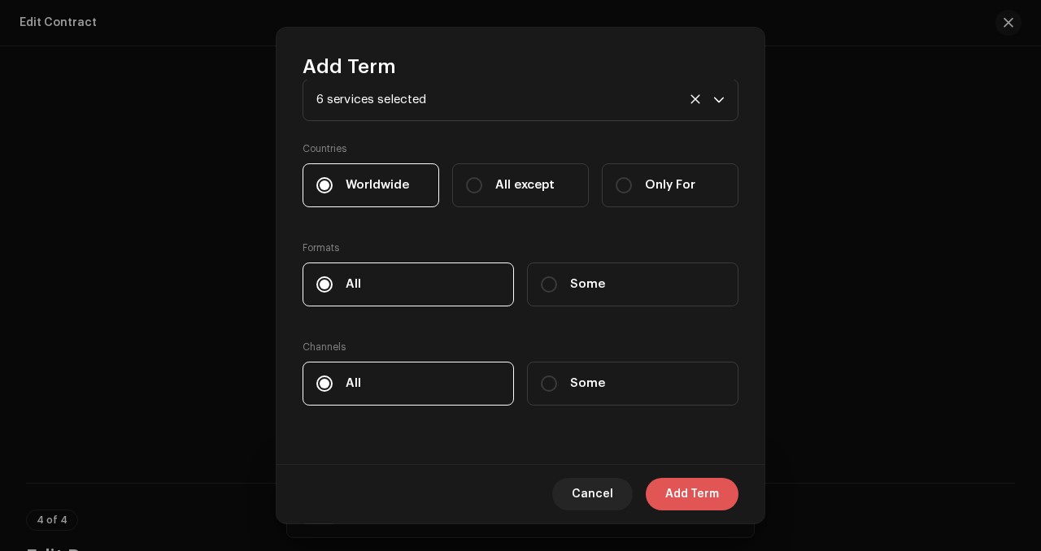
click at [699, 482] on span "Add Term" at bounding box center [692, 494] width 54 height 33
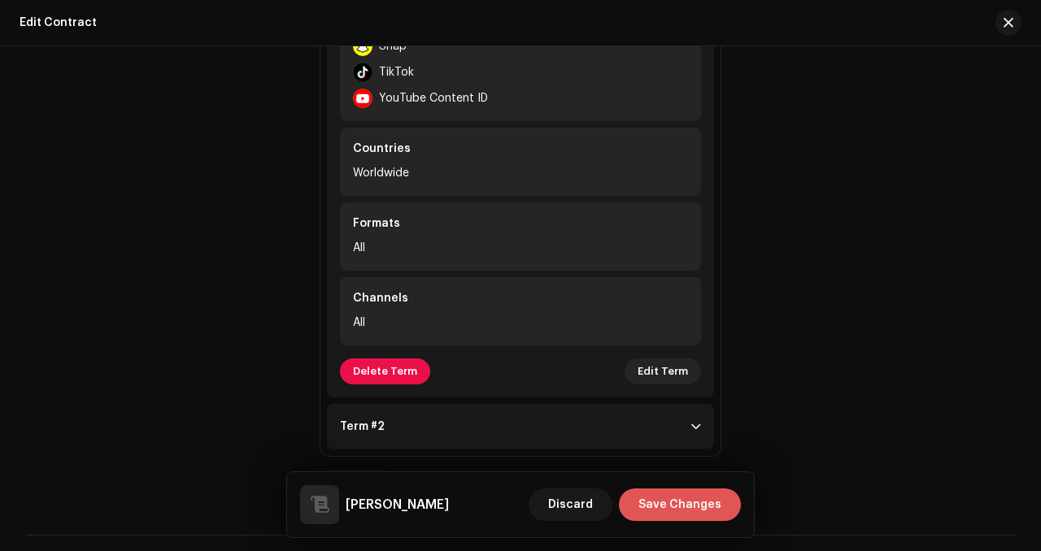
click at [704, 490] on span "Save Changes" at bounding box center [679, 505] width 83 height 33
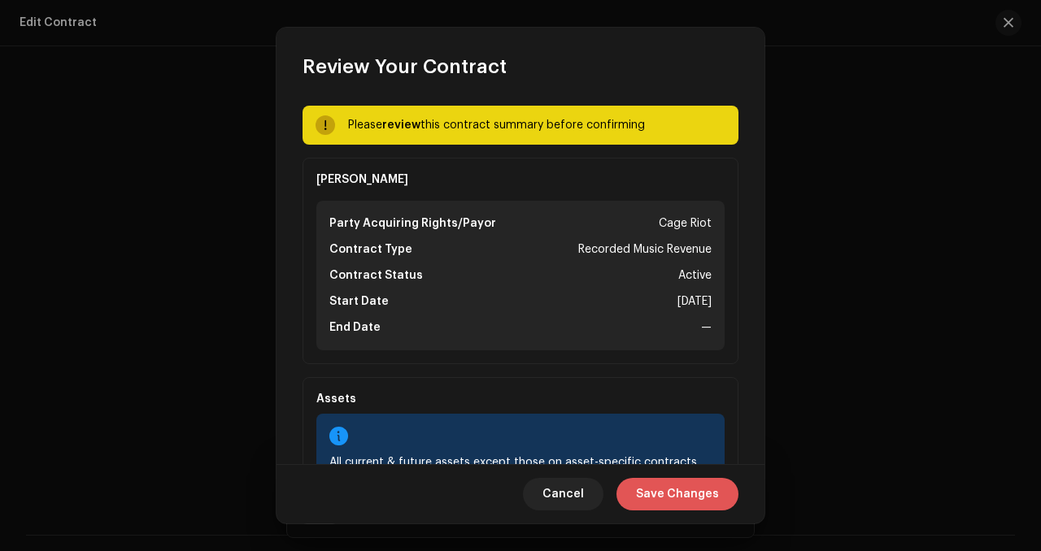
click at [711, 496] on span "Save Changes" at bounding box center [677, 494] width 83 height 33
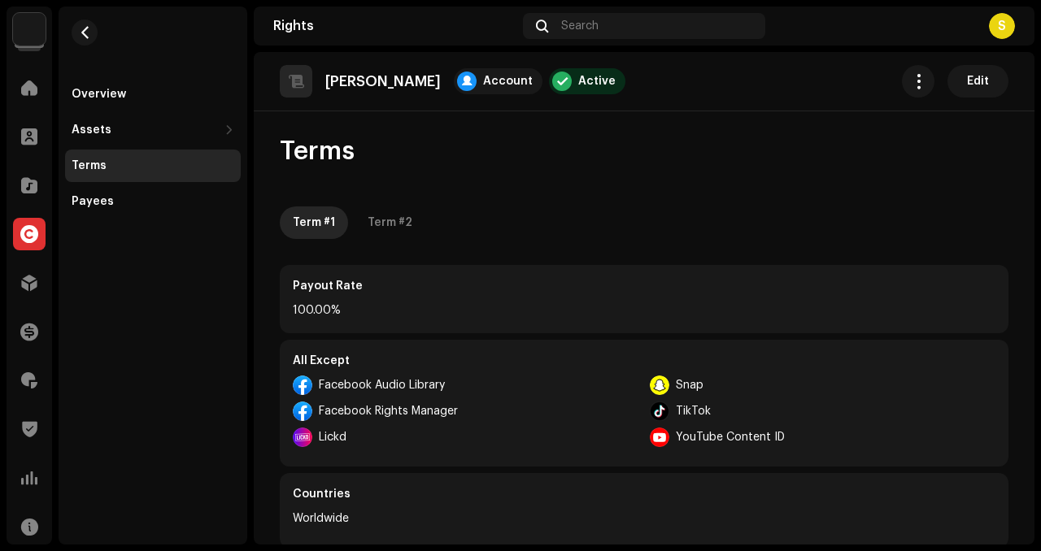
scroll to position [3, 0]
click at [21, 93] on span at bounding box center [29, 87] width 16 height 13
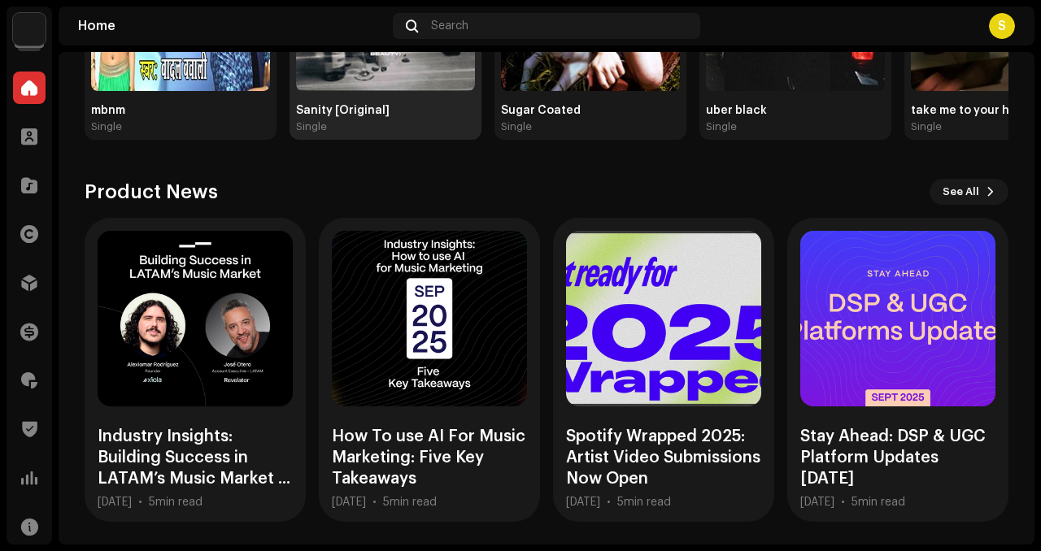
scroll to position [377, 0]
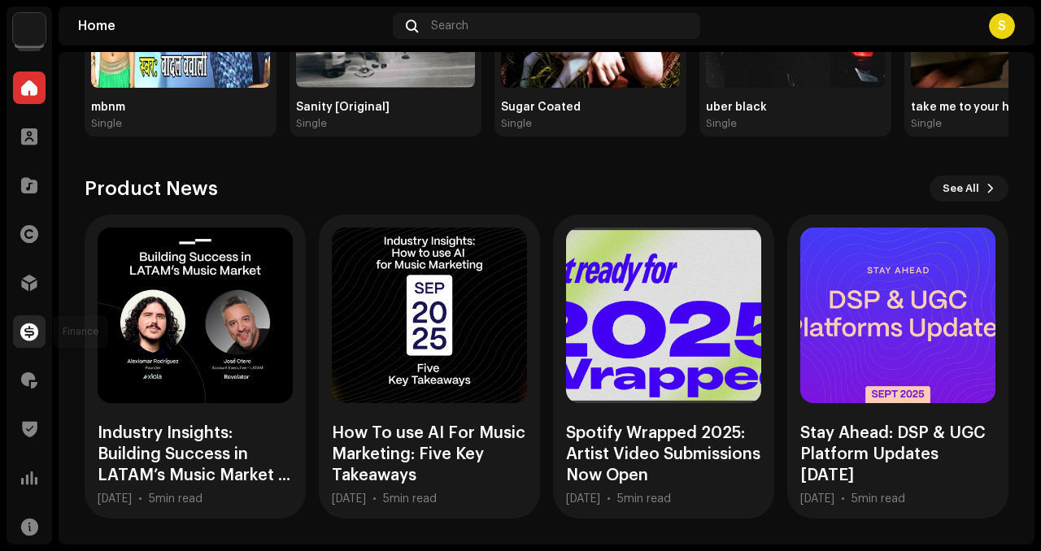
click at [37, 326] on span at bounding box center [29, 331] width 18 height 13
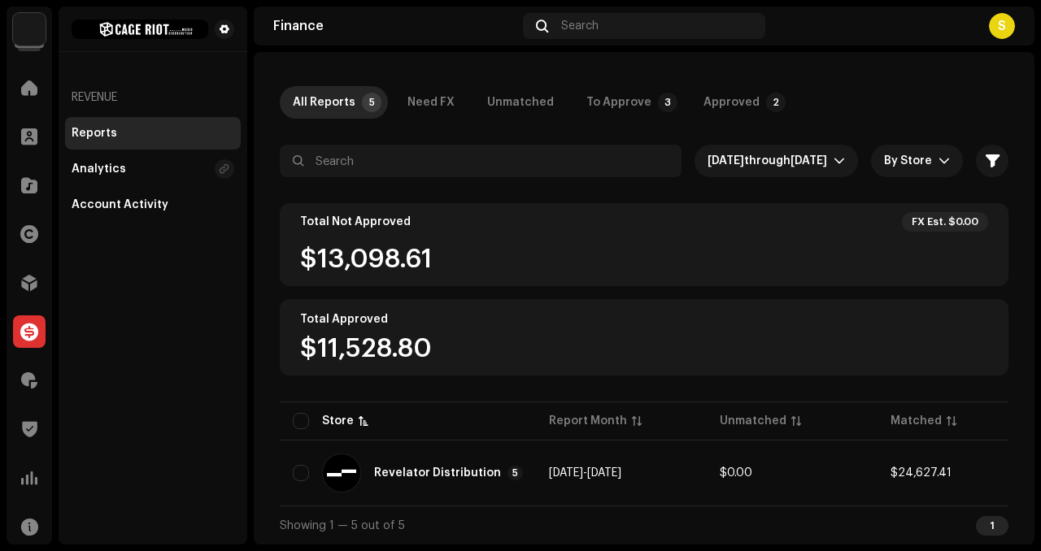
scroll to position [70, 0]
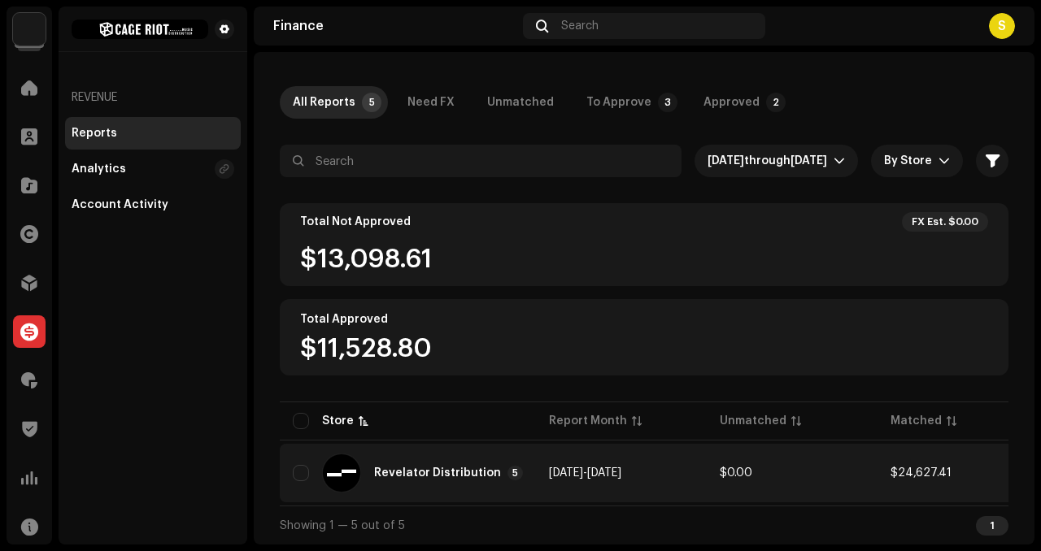
click at [841, 465] on td "$0.00" at bounding box center [792, 473] width 171 height 59
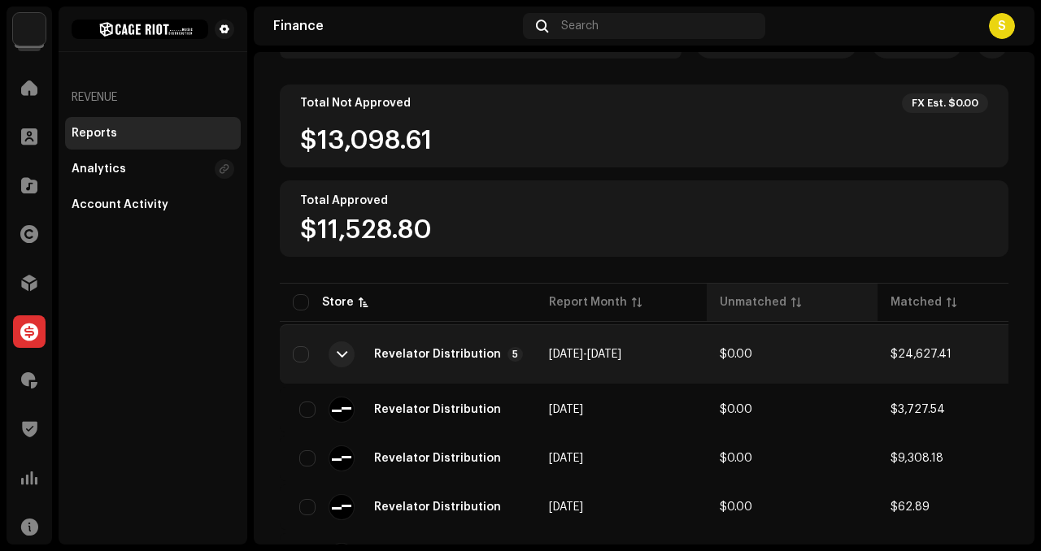
scroll to position [314, 0]
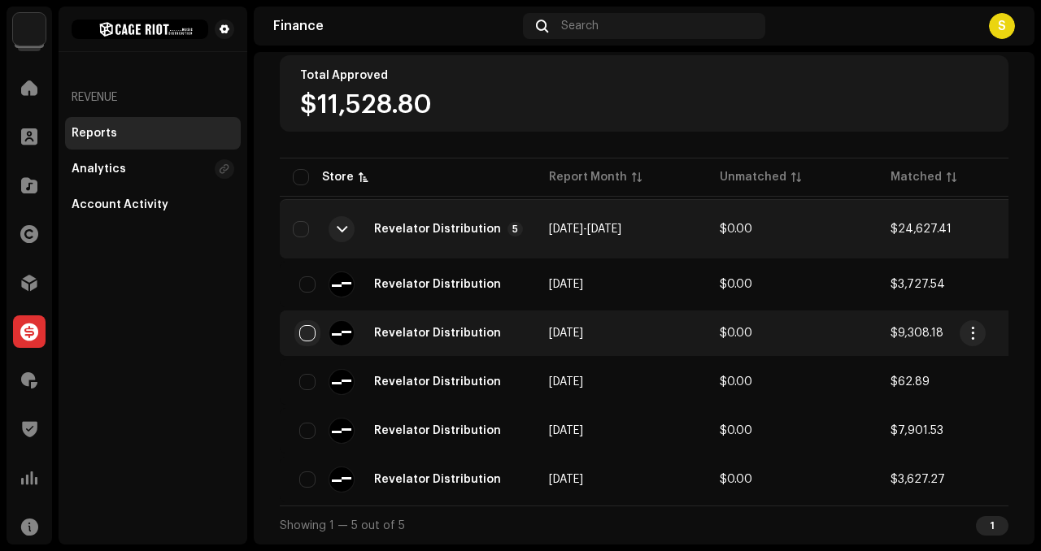
click at [307, 326] on input "checkbox" at bounding box center [307, 333] width 16 height 16
checkbox input "true"
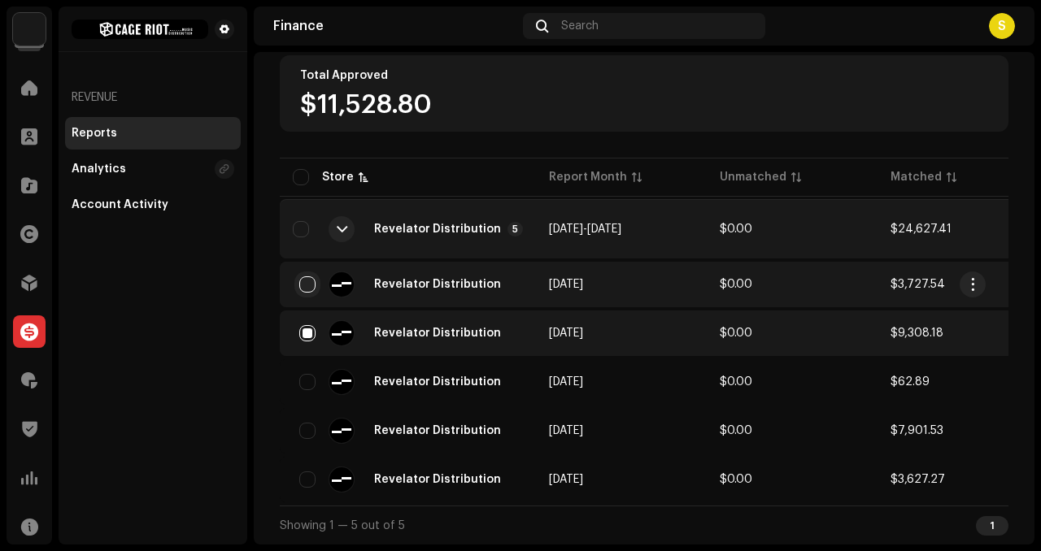
click at [311, 279] on input "checkbox" at bounding box center [307, 285] width 16 height 16
checkbox input "true"
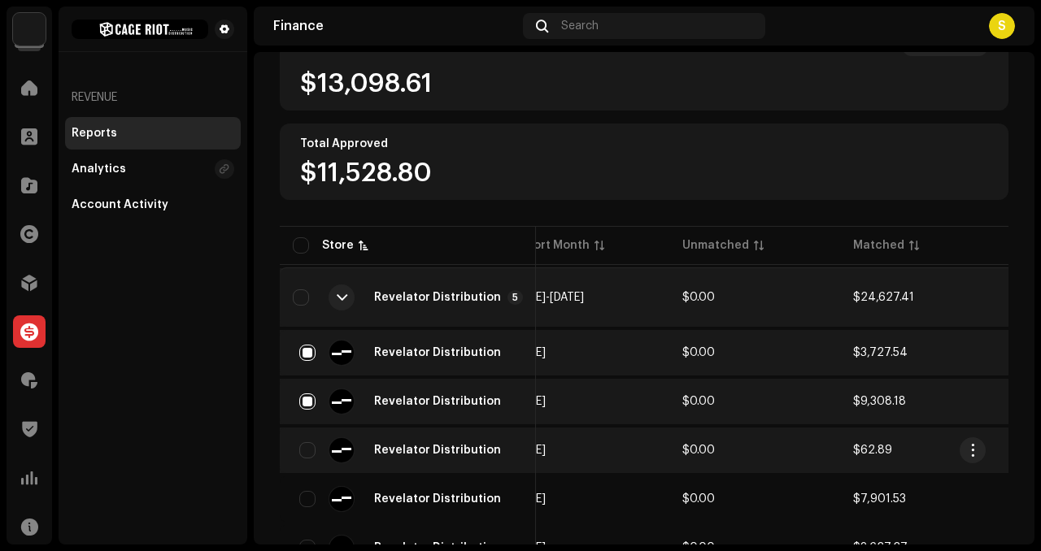
scroll to position [13, 0]
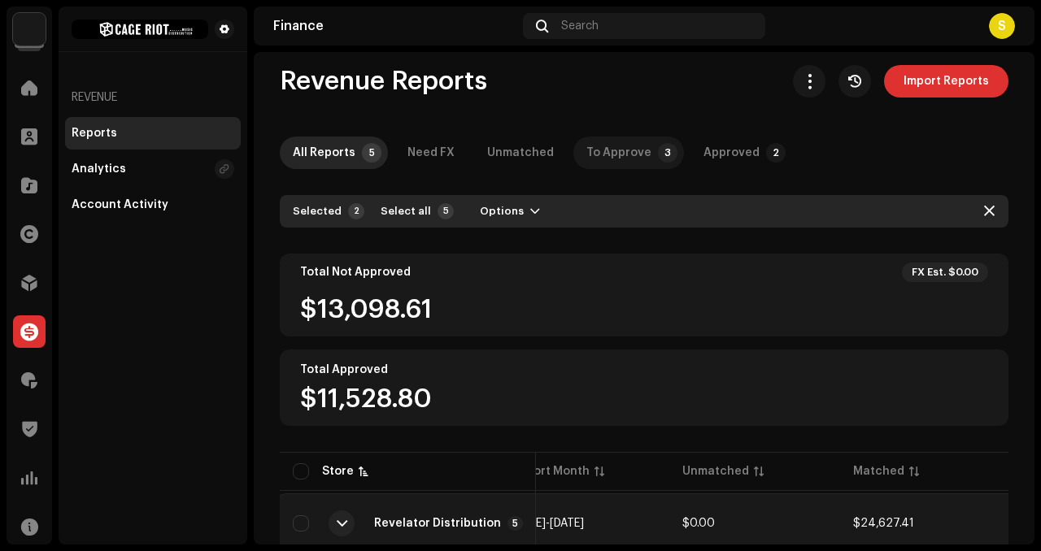
click at [665, 159] on p-tab "To Approve 3" at bounding box center [628, 153] width 111 height 33
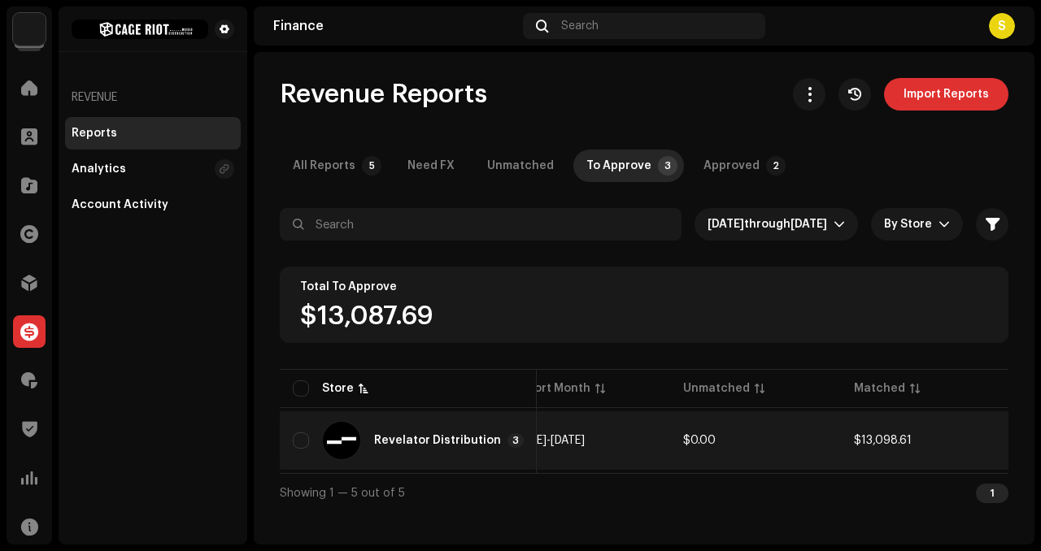
click at [642, 430] on td "[DATE] - [DATE]" at bounding box center [584, 441] width 171 height 59
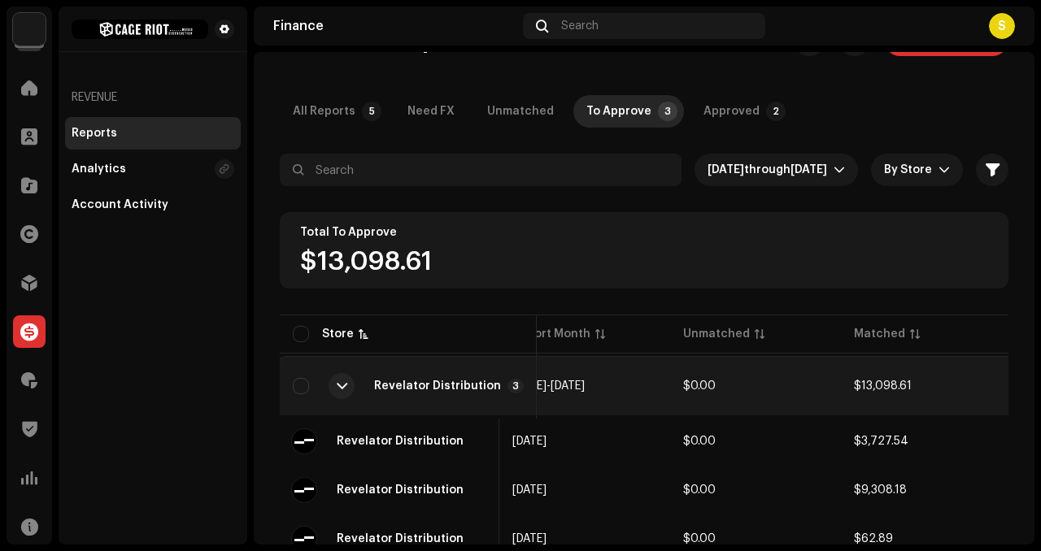
scroll to position [120, 0]
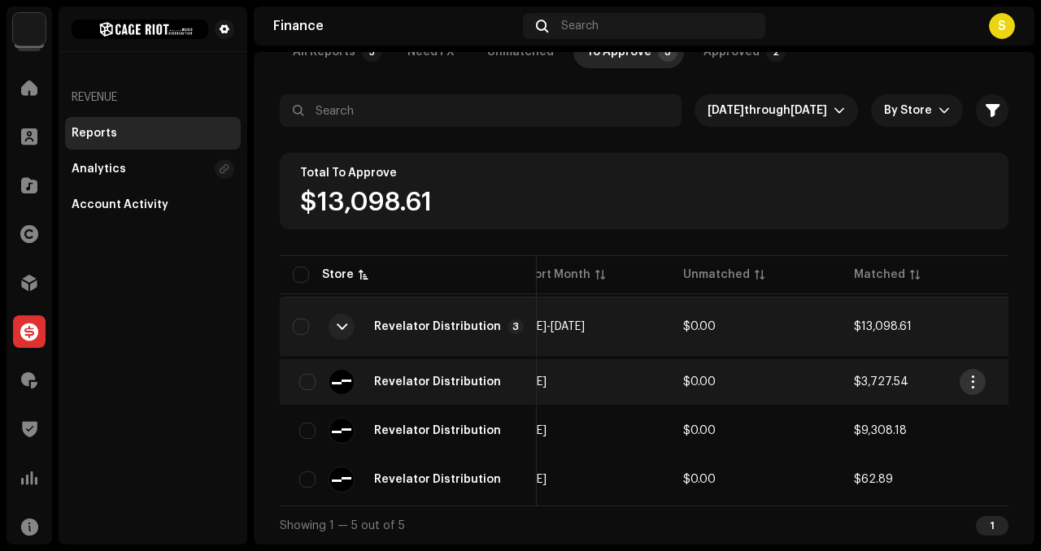
click at [969, 376] on span "button" at bounding box center [973, 382] width 12 height 13
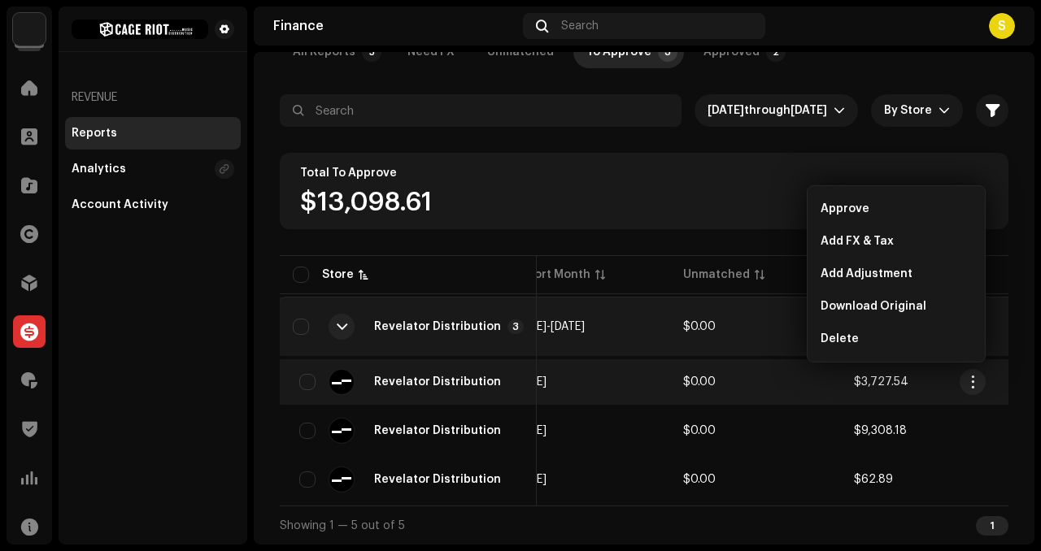
click at [949, 153] on div "Total To Approve $13,098.61" at bounding box center [644, 191] width 729 height 76
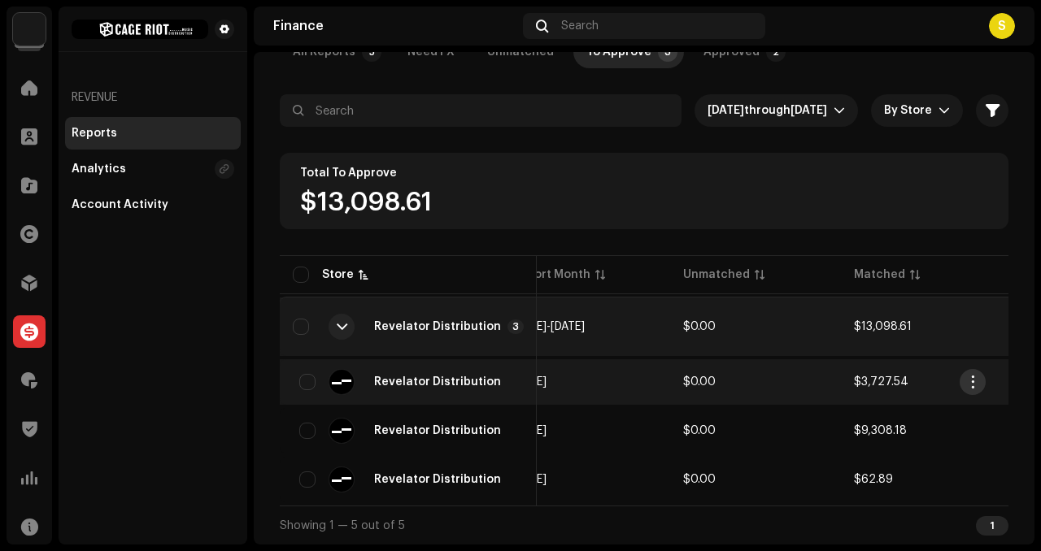
click at [973, 377] on span "button" at bounding box center [973, 382] width 12 height 13
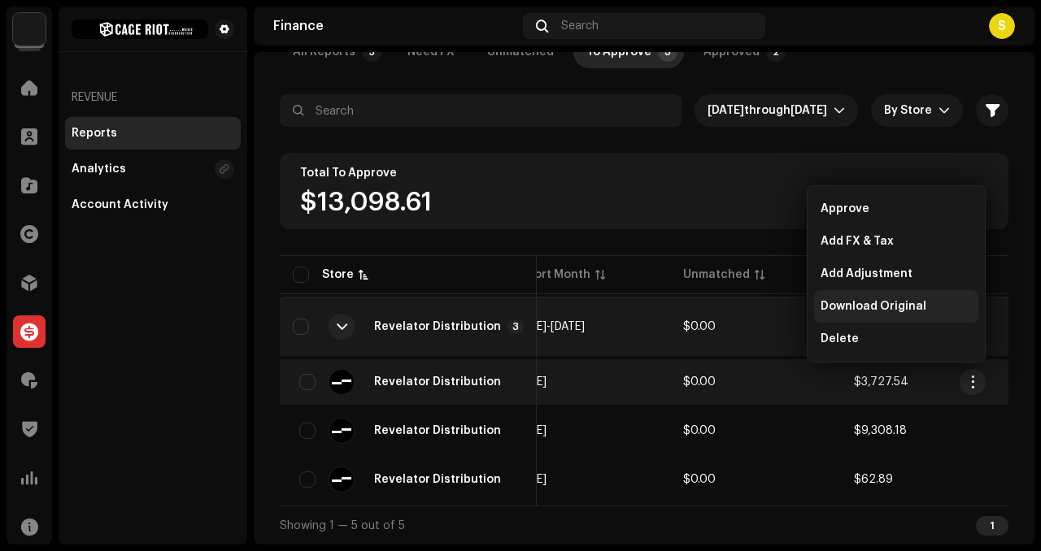
click at [901, 311] on span "Download Original" at bounding box center [874, 306] width 106 height 13
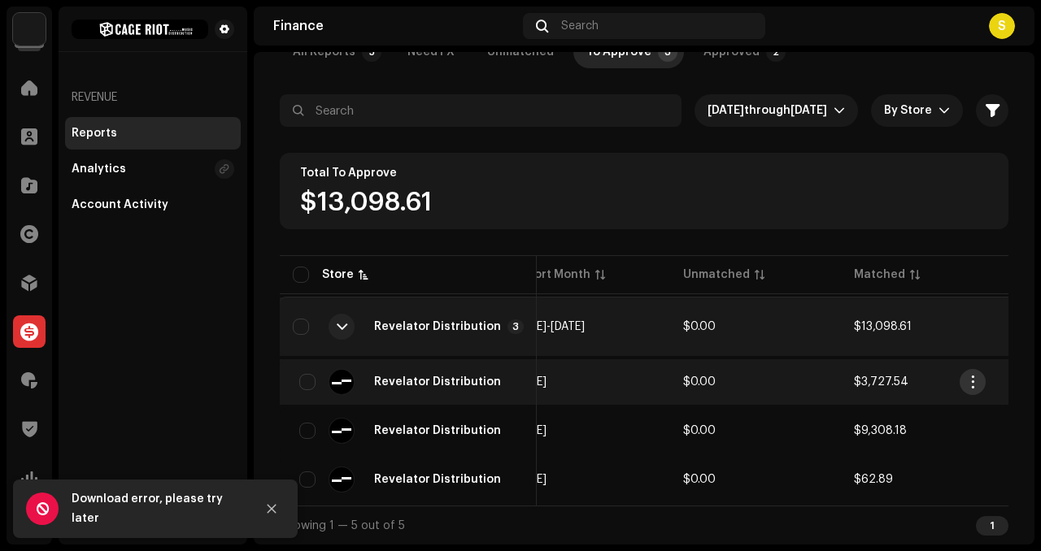
click at [967, 377] on span "button" at bounding box center [973, 382] width 12 height 13
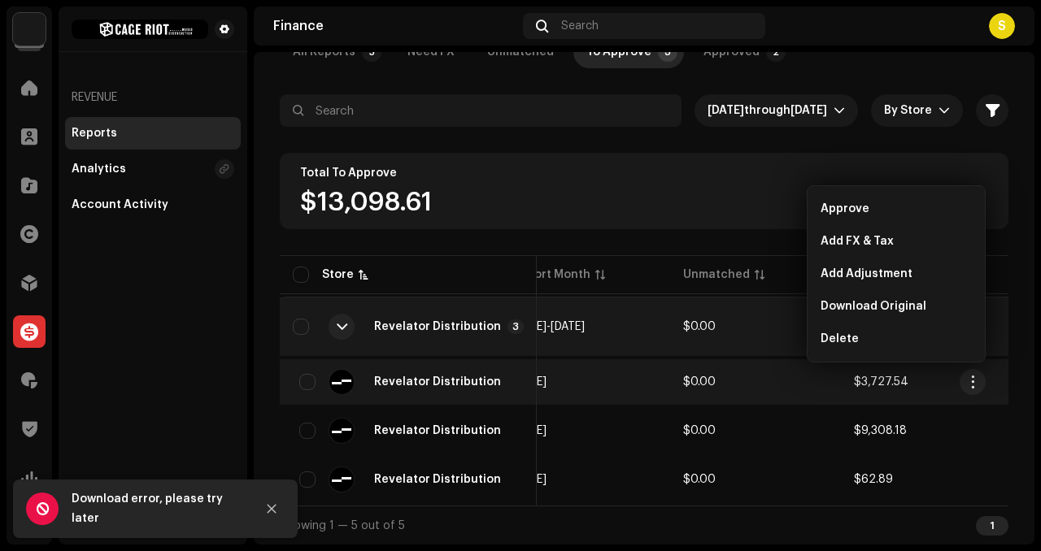
click at [856, 73] on div "Revenue Reports Import Reports All Reports 5 Need FX Unmatched To Approve 3 App…" at bounding box center [644, 254] width 781 height 581
